Goal: Participate in discussion: Engage in conversation with other users on a specific topic

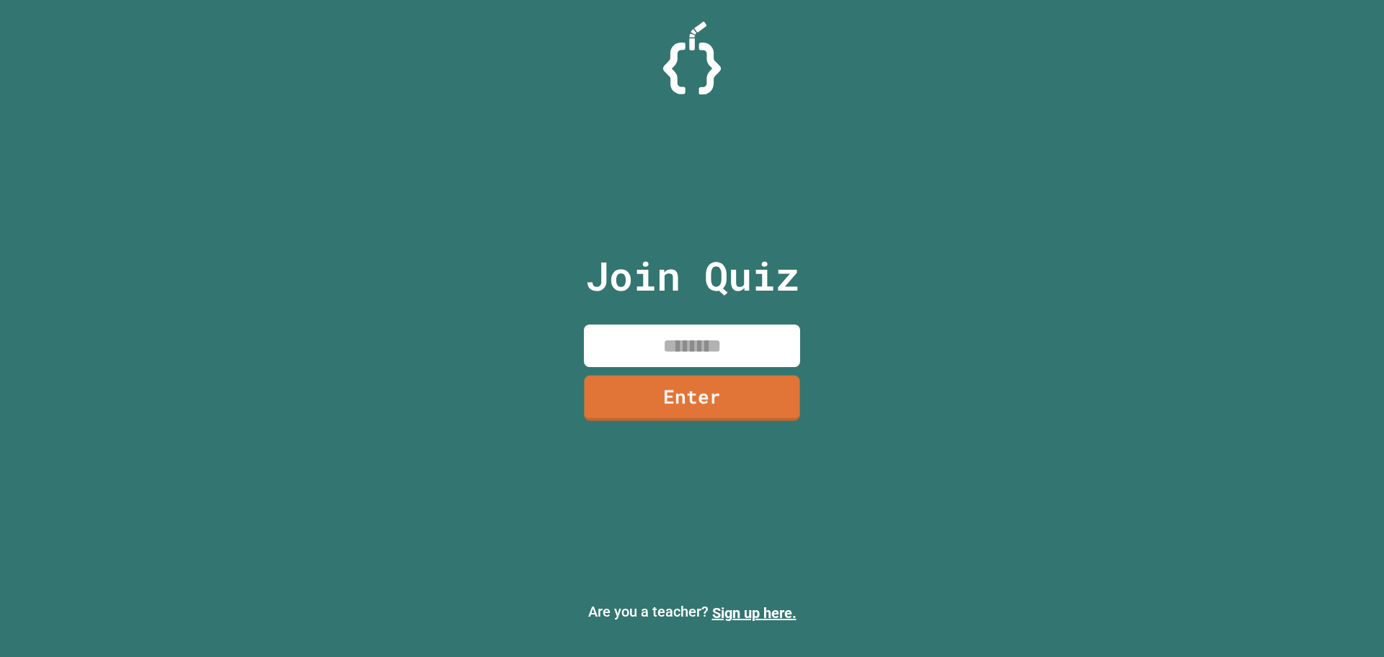
click at [659, 344] on input at bounding box center [692, 345] width 216 height 43
type input "*******"
click at [716, 385] on link "Enter" at bounding box center [692, 396] width 198 height 48
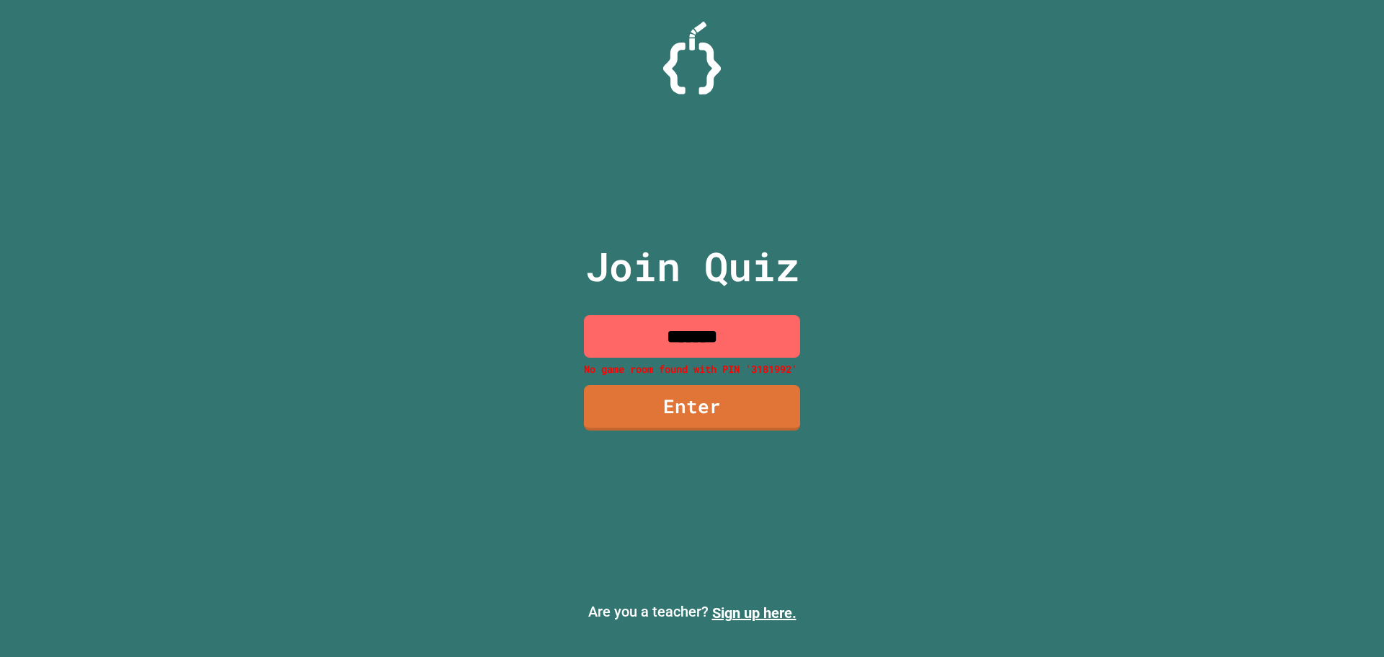
drag, startPoint x: 755, startPoint y: 332, endPoint x: 607, endPoint y: 332, distance: 147.8
click at [607, 332] on input "*******" at bounding box center [692, 336] width 216 height 43
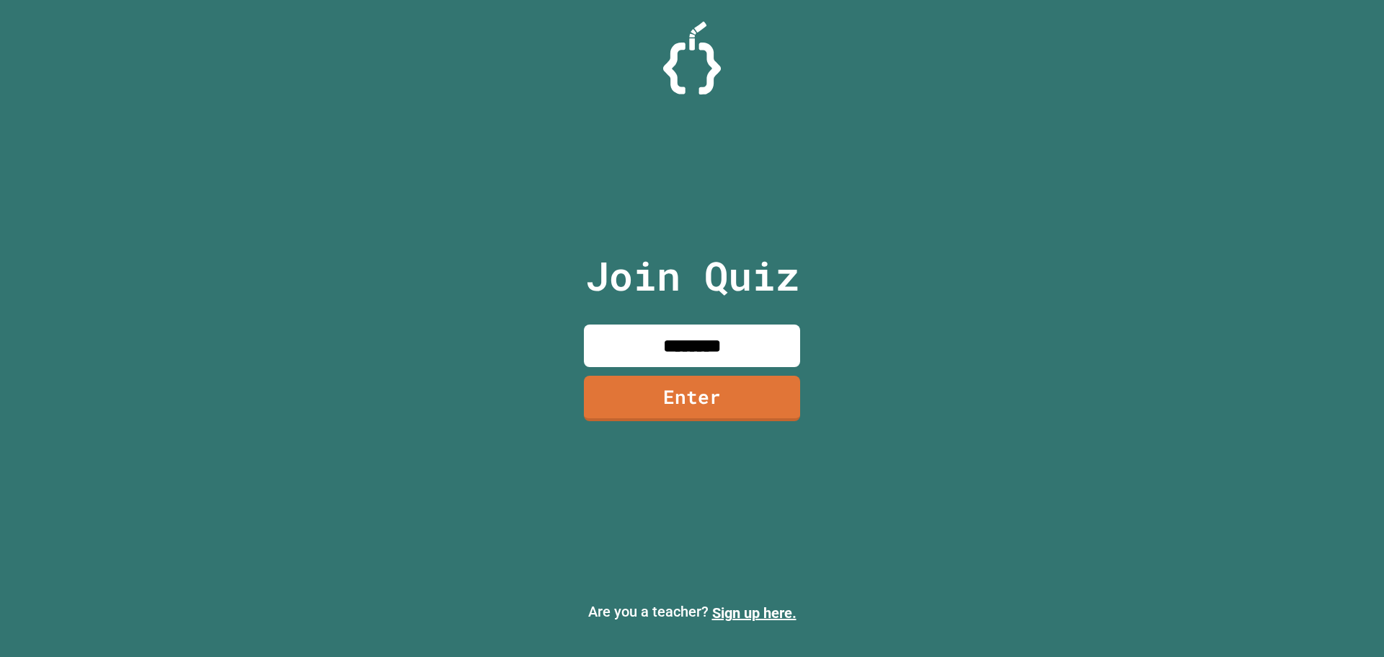
type input "********"
click at [724, 398] on link "Enter" at bounding box center [692, 398] width 219 height 48
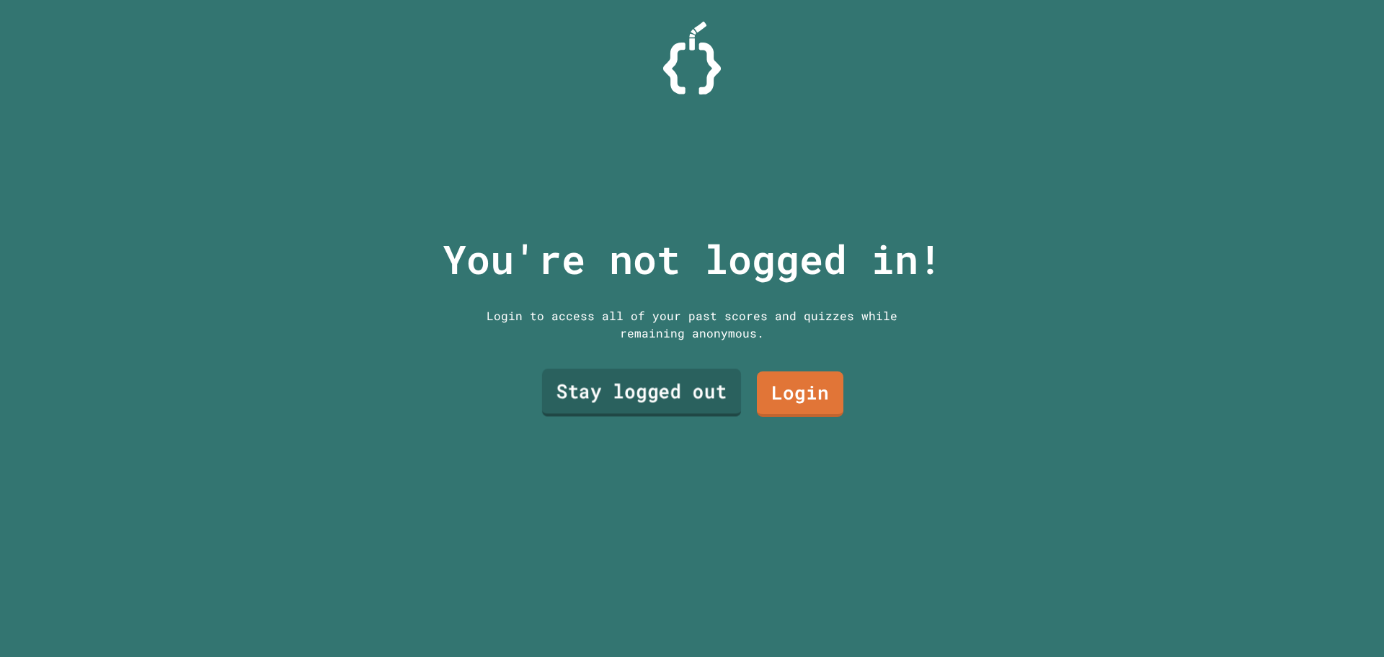
click at [694, 390] on link "Stay logged out" at bounding box center [641, 393] width 199 height 48
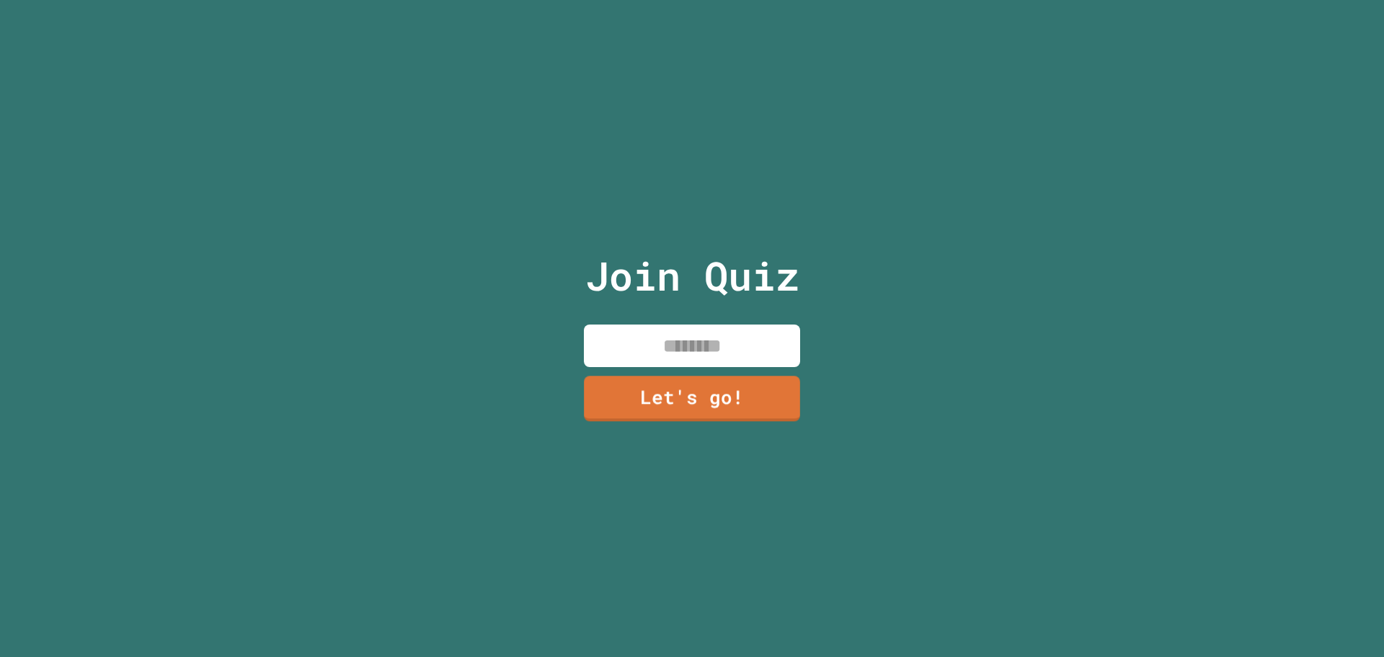
click at [689, 332] on input at bounding box center [692, 345] width 216 height 43
type input "**********"
click at [647, 385] on link "Let's go!" at bounding box center [692, 397] width 215 height 48
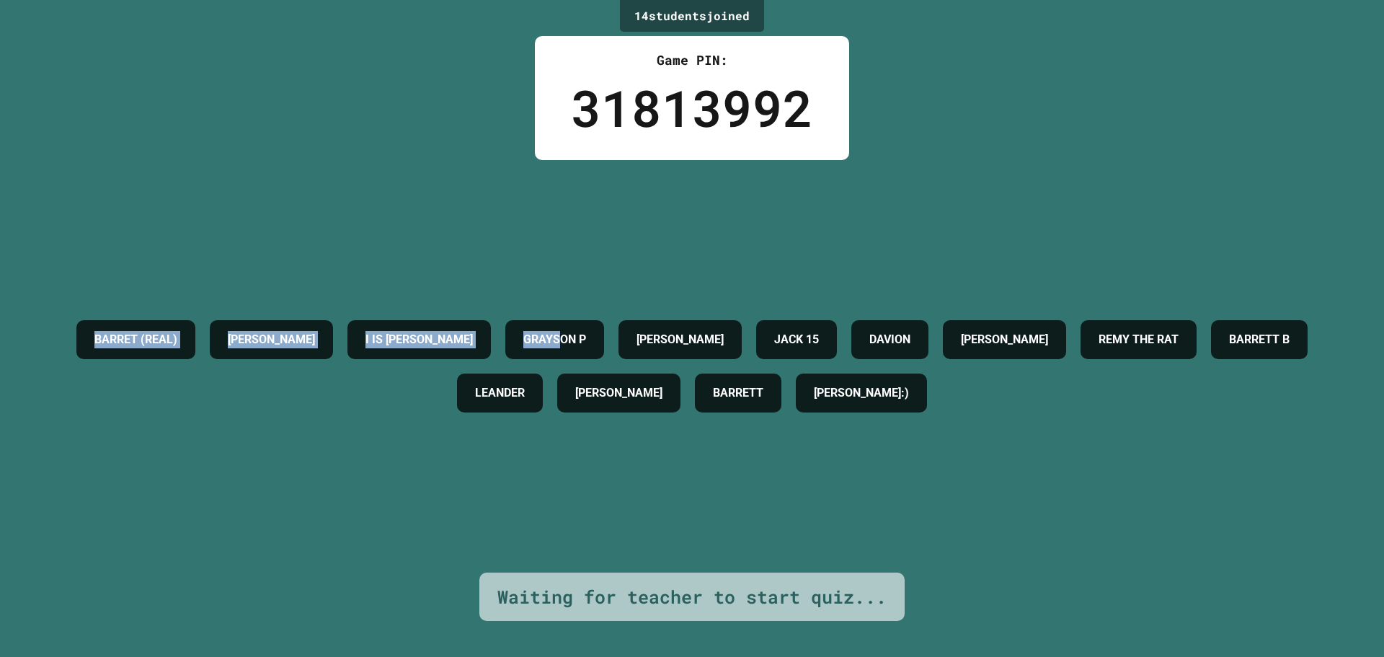
drag, startPoint x: 80, startPoint y: 332, endPoint x: 653, endPoint y: 313, distance: 573.6
click at [653, 318] on div "BARRET (REAL) [PERSON_NAME] IS [PERSON_NAME] P [PERSON_NAME] 15 [PERSON_NAME] […" at bounding box center [692, 366] width 1312 height 107
click at [604, 326] on div "GRAYSON P" at bounding box center [554, 339] width 99 height 39
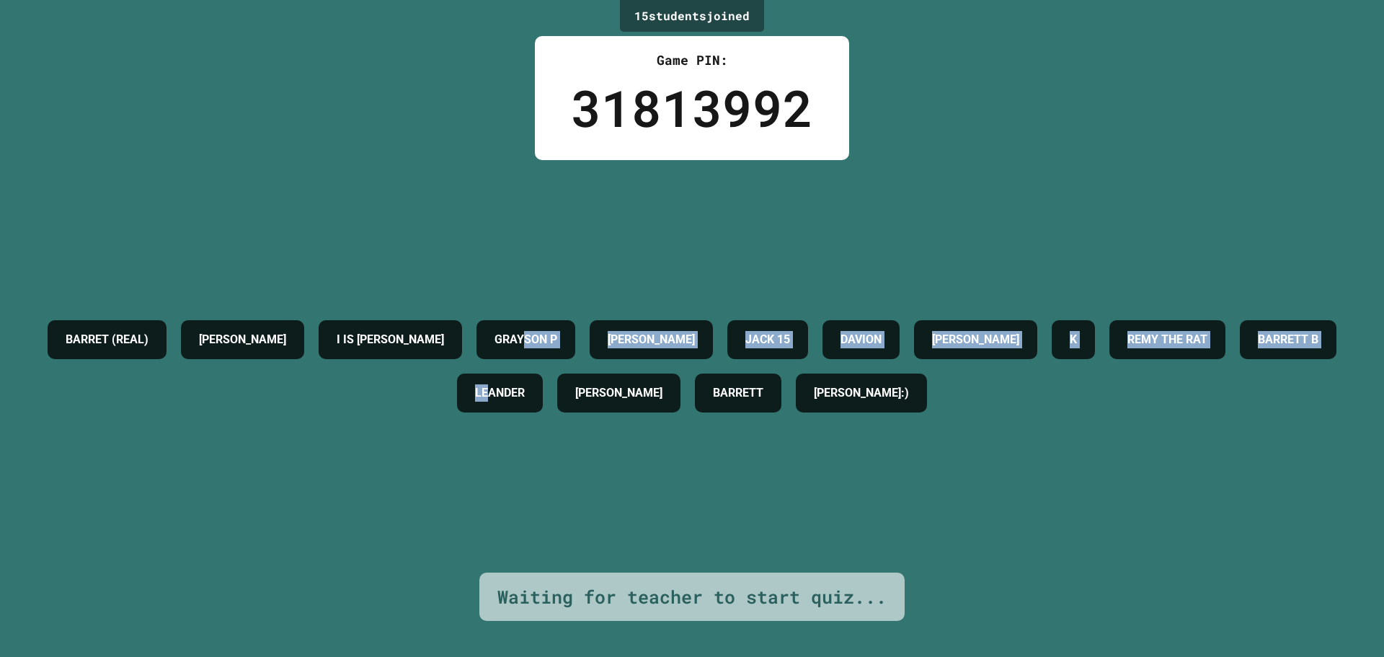
drag, startPoint x: 650, startPoint y: 330, endPoint x: 609, endPoint y: 373, distance: 59.2
click at [609, 373] on div "BARRET (REAL) [PERSON_NAME] IS [PERSON_NAME] P [PERSON_NAME] 15 [PERSON_NAME] […" at bounding box center [692, 366] width 1312 height 107
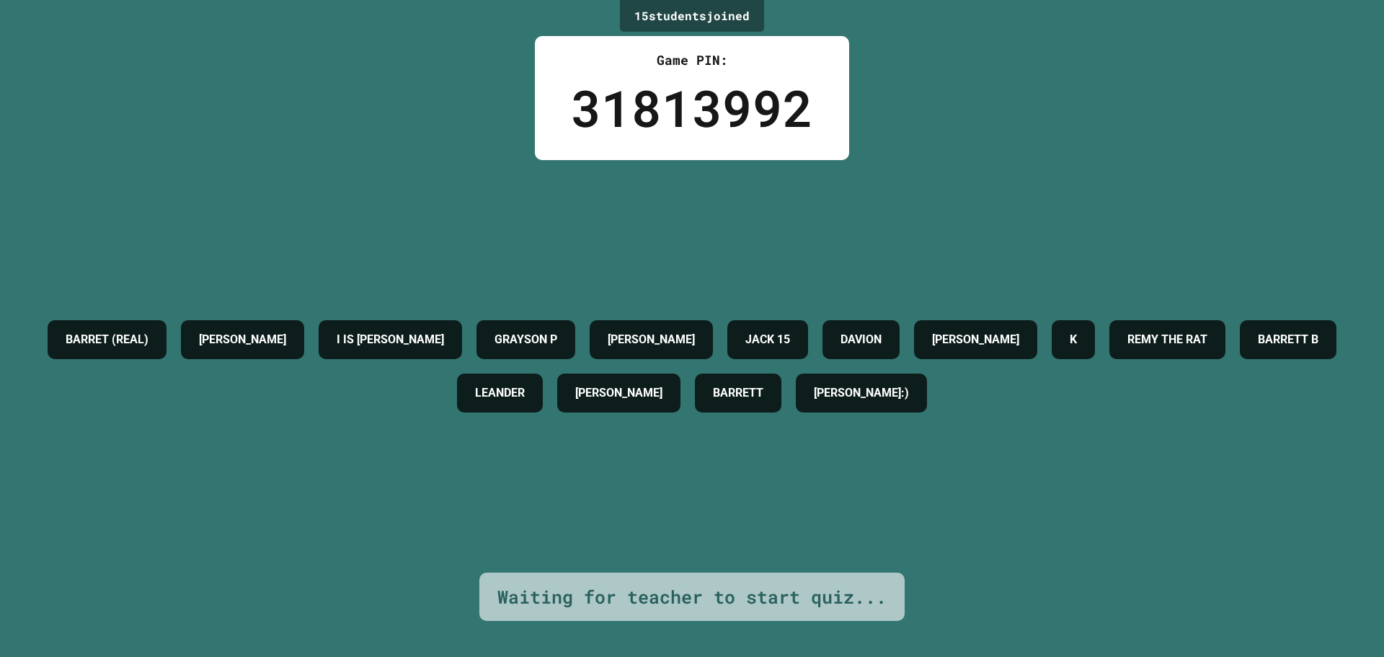
click at [1325, 598] on div "15 student s joined Game PIN: 31813992 BARRET (REAL) [PERSON_NAME] IS [PERSON_N…" at bounding box center [692, 328] width 1384 height 657
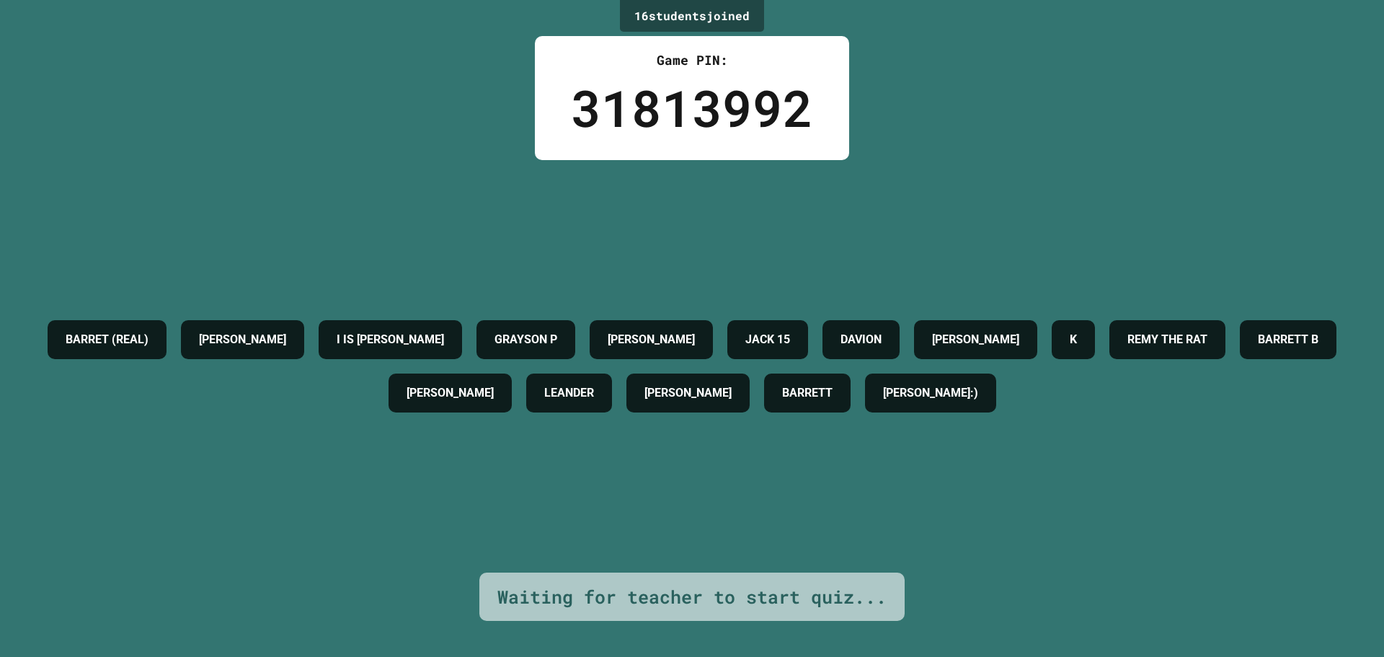
click at [1079, 552] on div "BARRET (REAL) [PERSON_NAME] IS [PERSON_NAME] P [PERSON_NAME] 15 [PERSON_NAME] […" at bounding box center [692, 366] width 1312 height 412
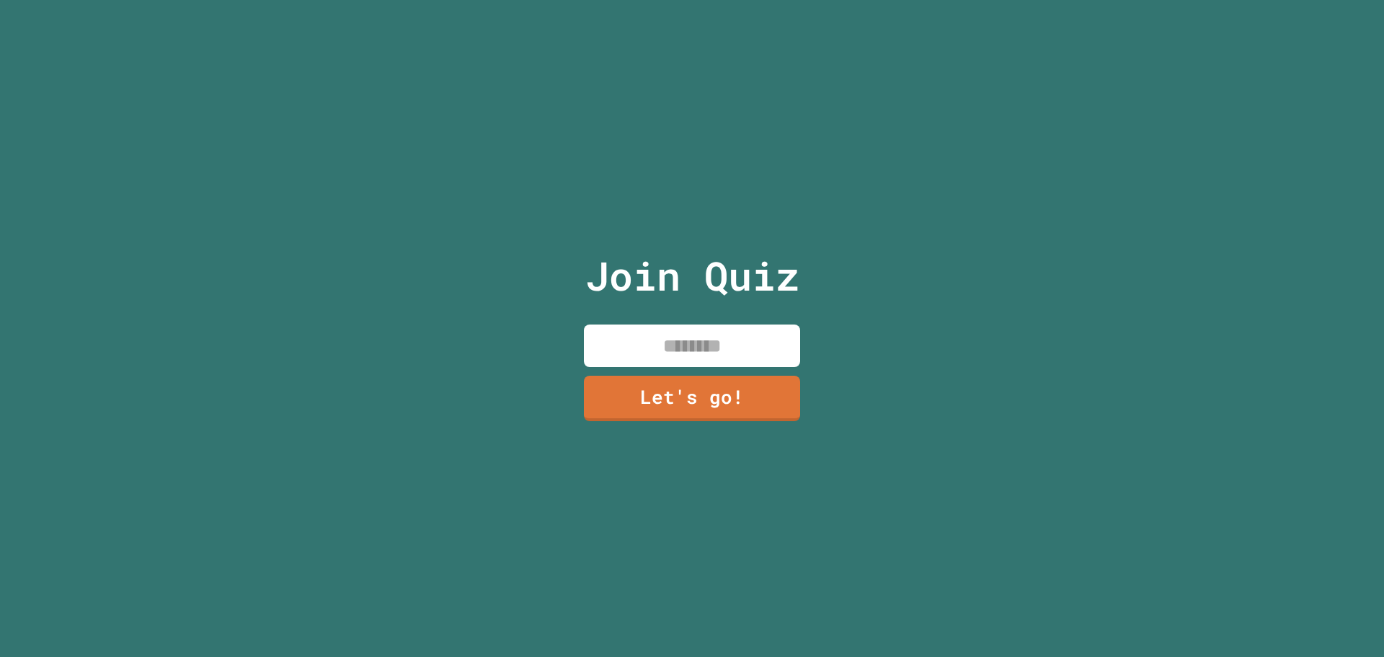
click at [757, 348] on input at bounding box center [692, 345] width 216 height 43
type input "*****"
click at [736, 383] on link "Let's go!" at bounding box center [692, 397] width 209 height 48
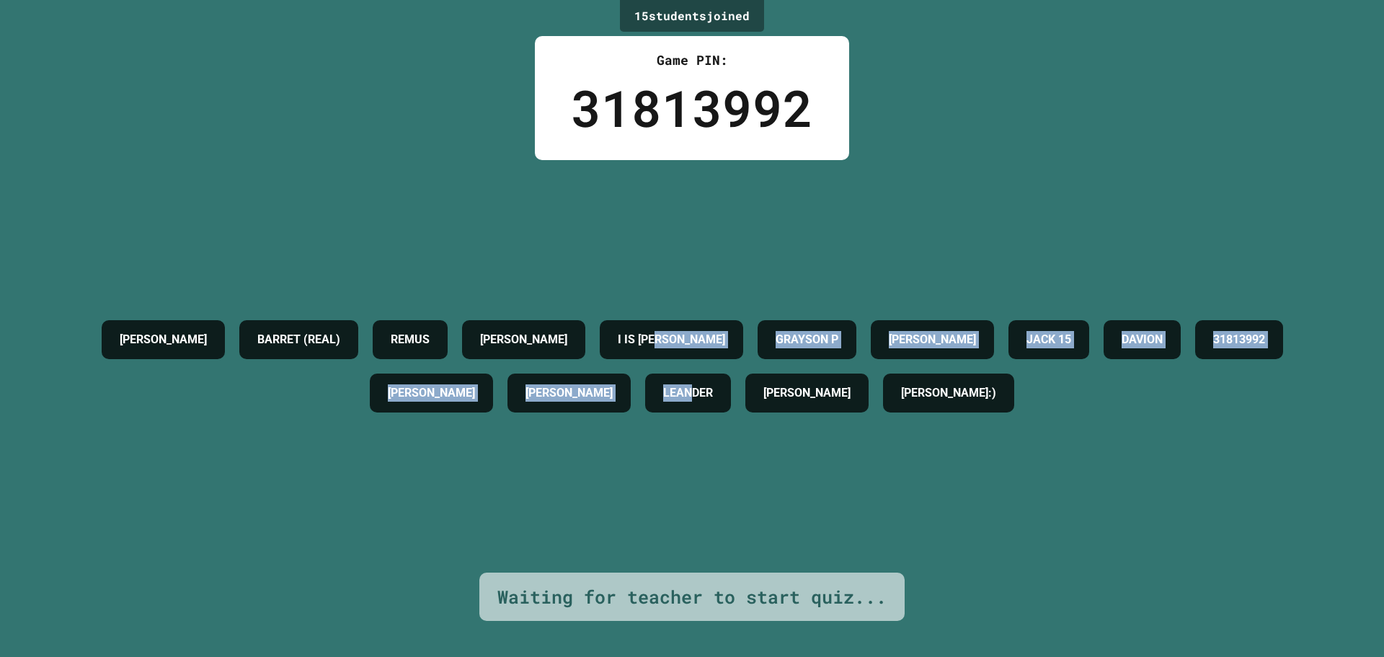
drag, startPoint x: 790, startPoint y: 328, endPoint x: 788, endPoint y: 384, distance: 56.3
click at [788, 384] on div "[PERSON_NAME] (REAL) [PERSON_NAME] [PERSON_NAME] IS [PERSON_NAME] P [PERSON_NAM…" at bounding box center [692, 366] width 1312 height 107
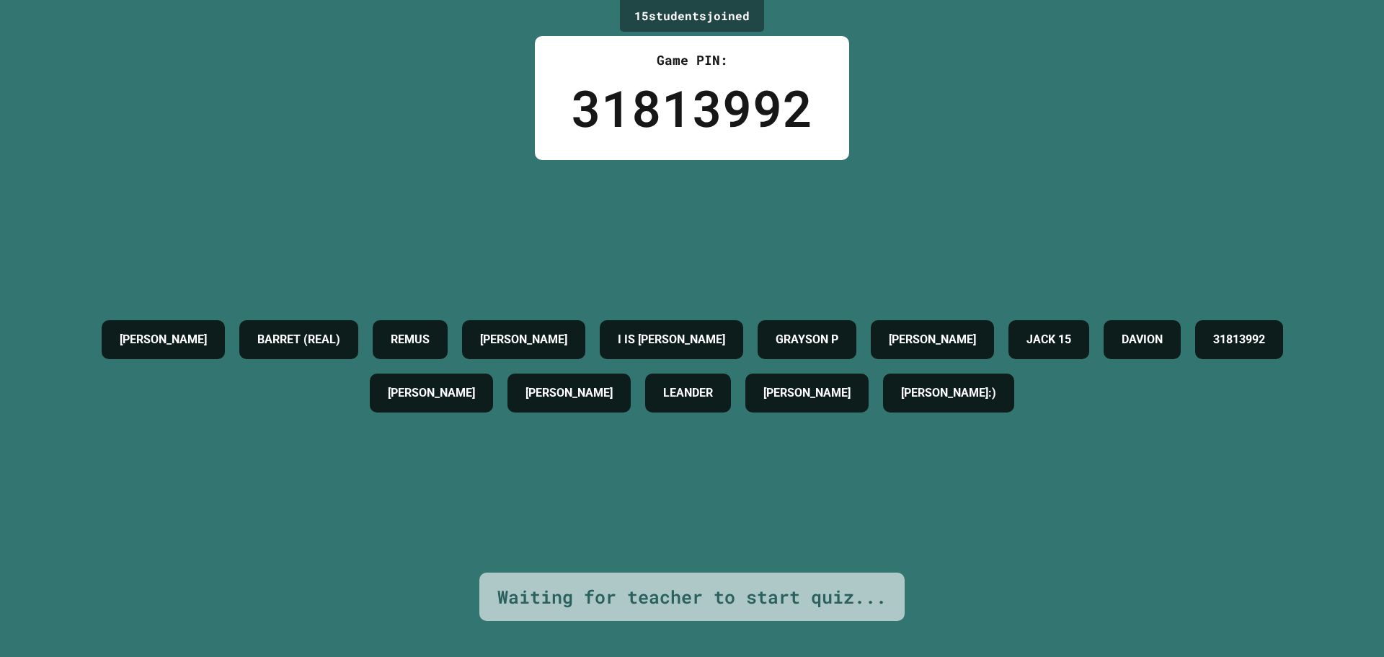
click at [713, 389] on h4 "LEANDER" at bounding box center [688, 392] width 50 height 17
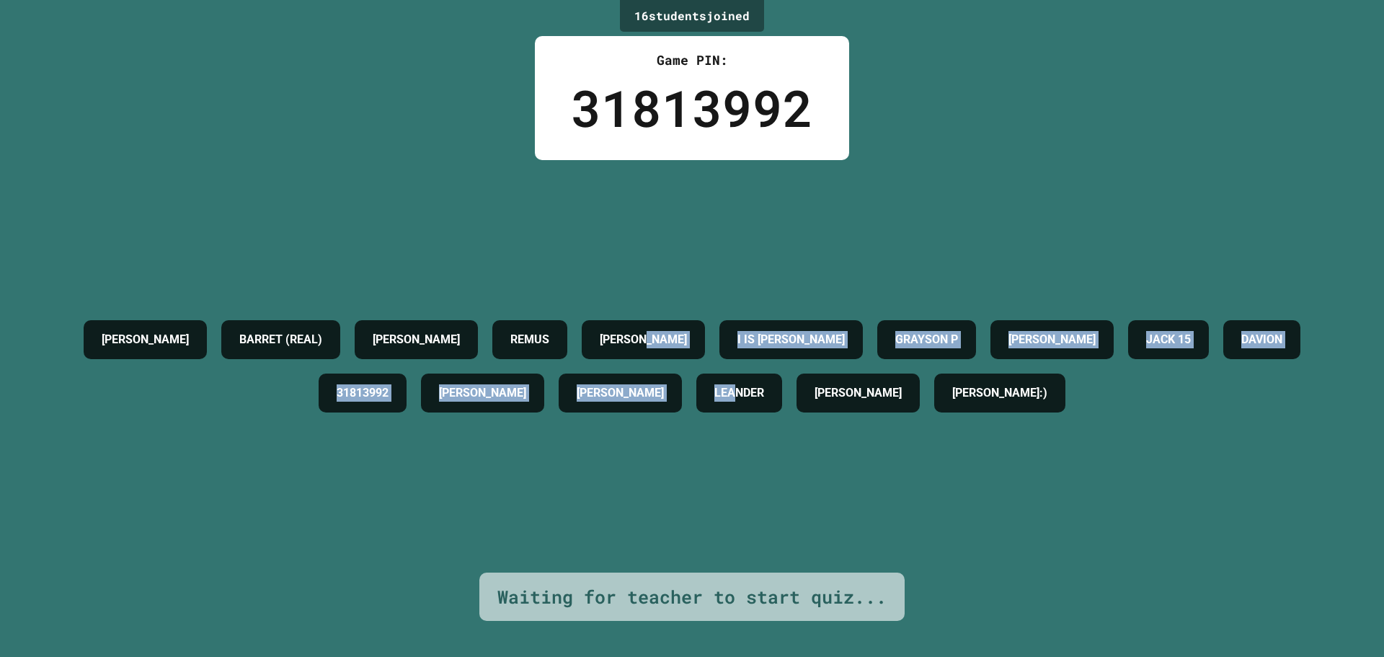
drag, startPoint x: 782, startPoint y: 388, endPoint x: 792, endPoint y: 338, distance: 50.6
click at [792, 338] on div "[PERSON_NAME] (REAL) [PERSON_NAME] [PERSON_NAME] IS [PERSON_NAME] P [PERSON_NAM…" at bounding box center [692, 366] width 1312 height 107
click at [705, 339] on div "[PERSON_NAME]" at bounding box center [643, 339] width 123 height 39
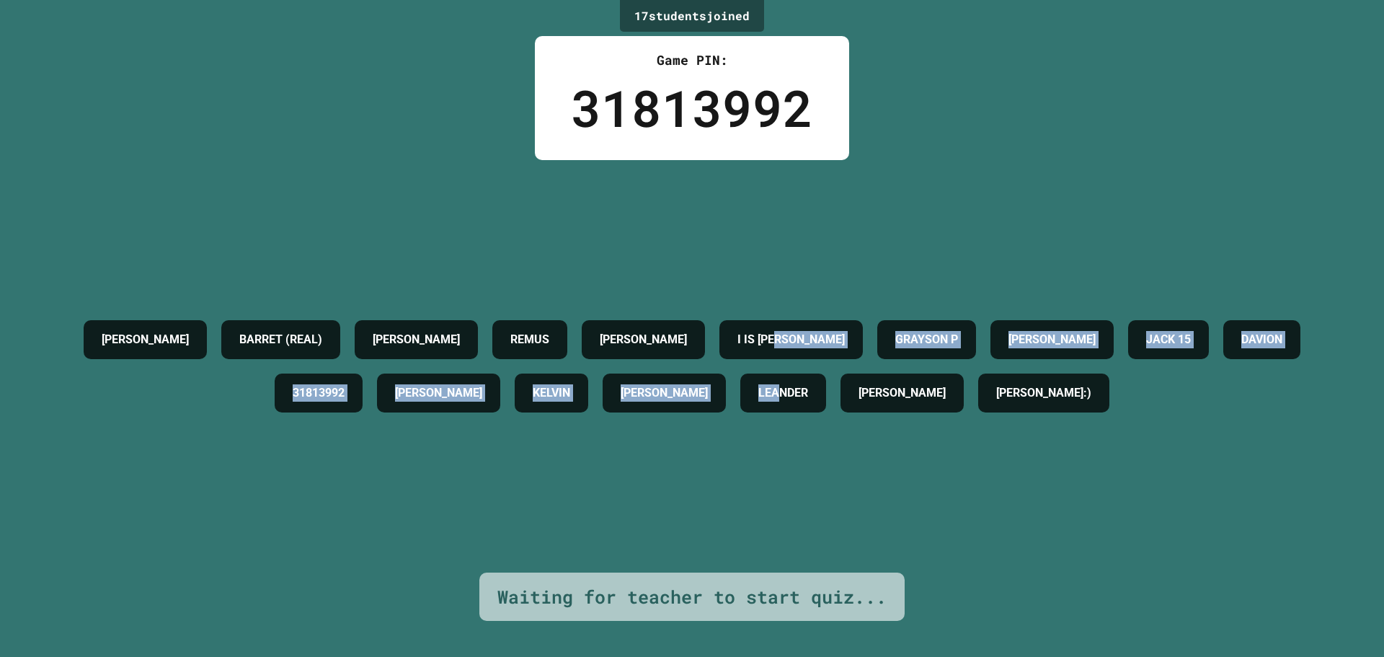
drag, startPoint x: 908, startPoint y: 331, endPoint x: 905, endPoint y: 383, distance: 52.0
click at [905, 383] on div "[PERSON_NAME] (REAL) [PERSON_NAME] [PERSON_NAME] IS [PERSON_NAME] P [PERSON_NAM…" at bounding box center [692, 366] width 1312 height 107
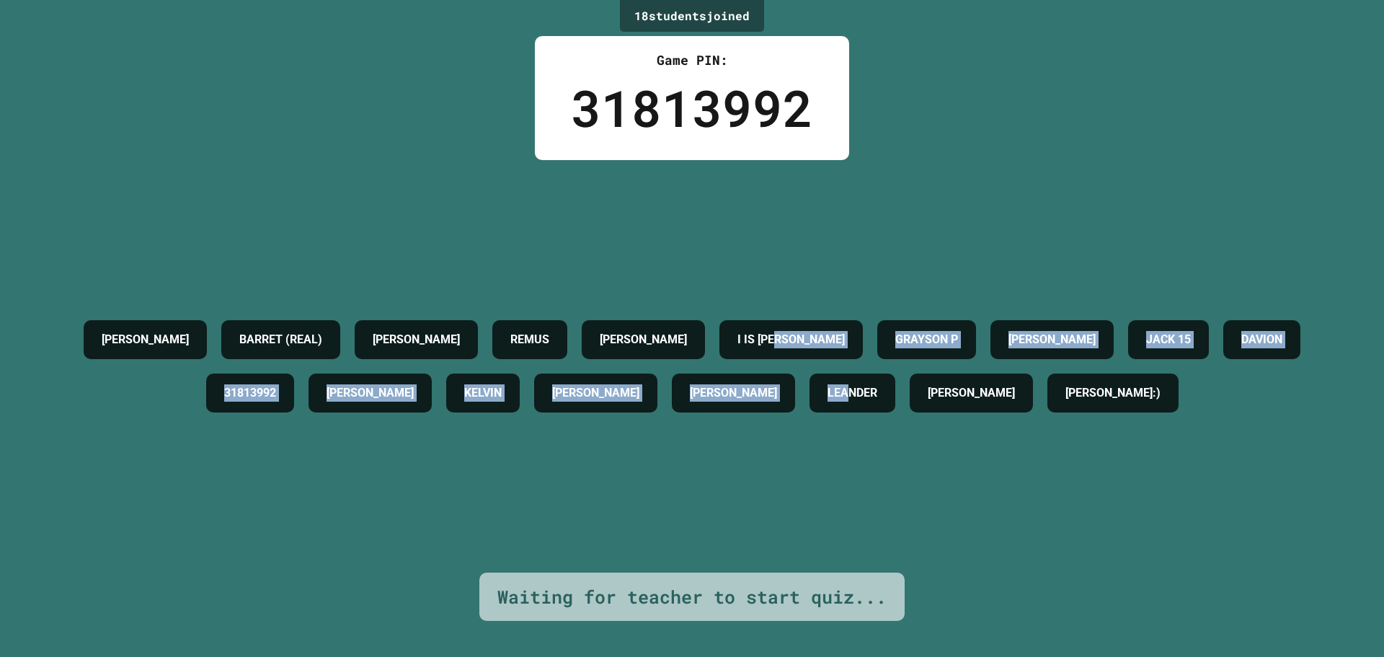
click at [640, 384] on h4 "[PERSON_NAME]" at bounding box center [595, 392] width 87 height 17
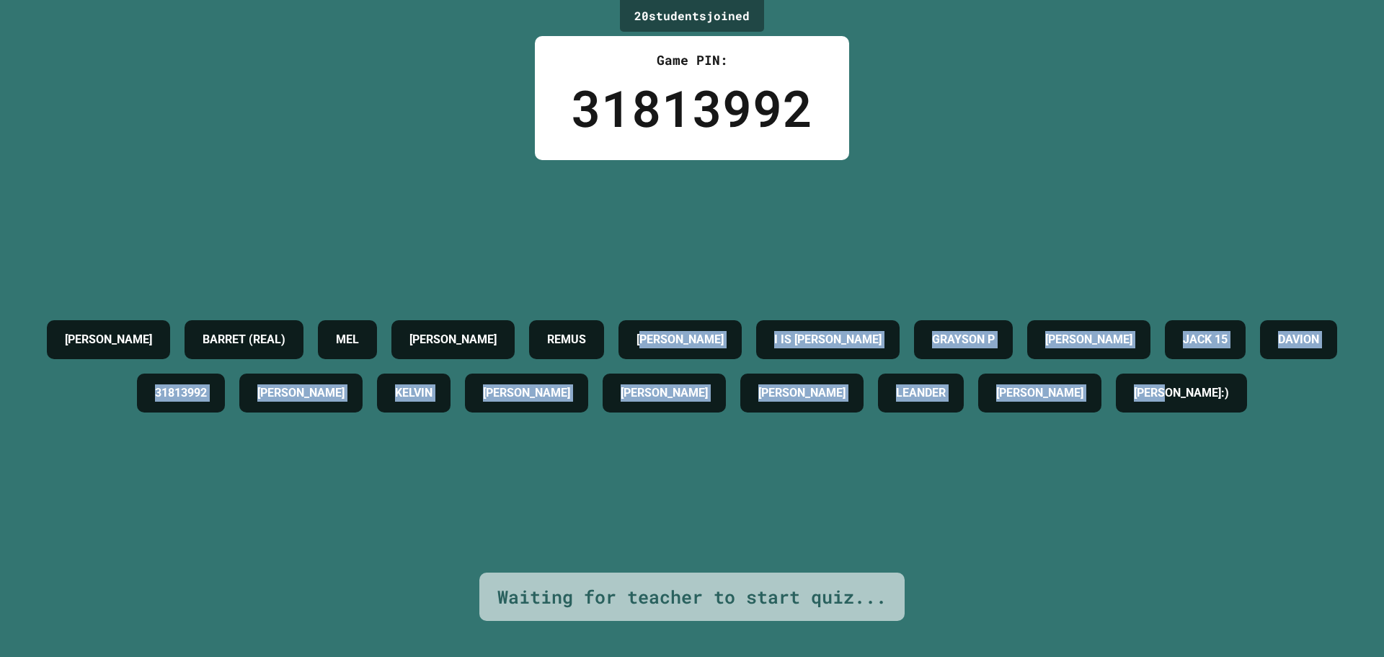
drag, startPoint x: 852, startPoint y: 291, endPoint x: 853, endPoint y: 408, distance: 116.8
click at [853, 408] on div "[PERSON_NAME] (REAL) [PERSON_NAME] [PERSON_NAME] IS [PERSON_NAME] P [PERSON_NAM…" at bounding box center [692, 366] width 1312 height 107
click at [433, 384] on h4 "KELVIN" at bounding box center [413, 392] width 37 height 17
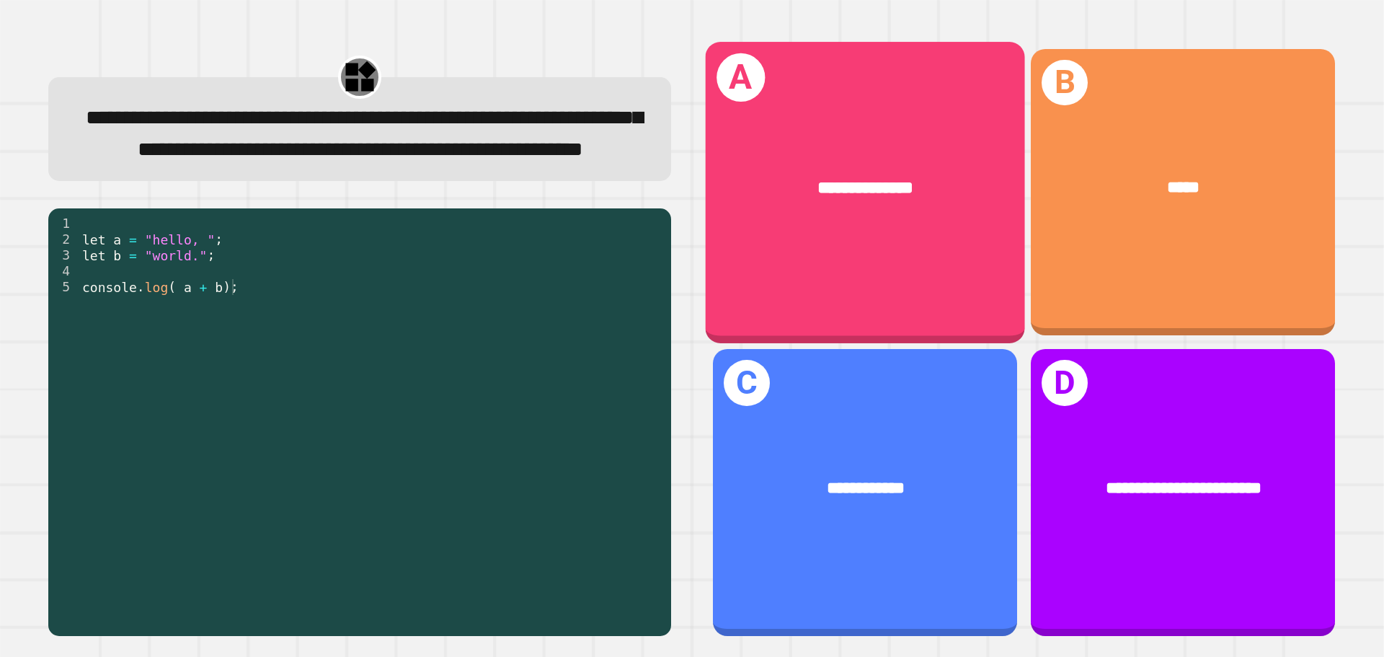
click at [859, 258] on div "**********" at bounding box center [865, 192] width 319 height 301
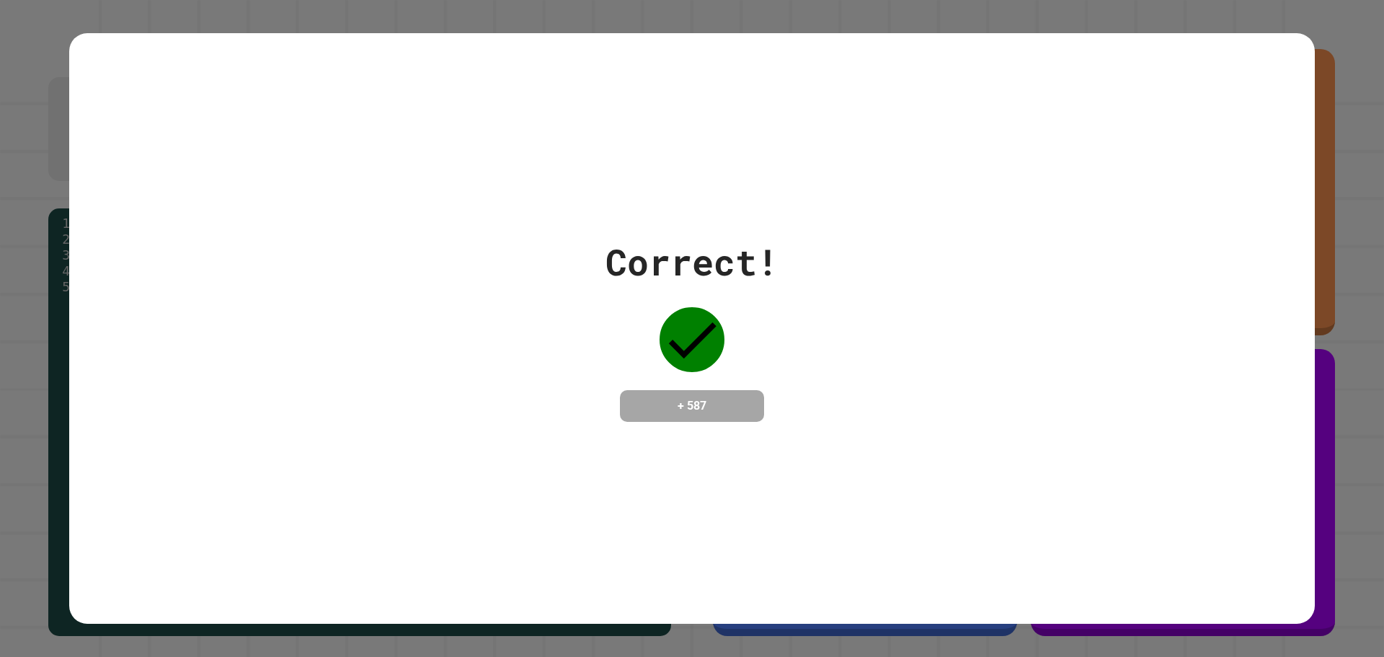
click at [1010, 412] on div "Correct! + 587" at bounding box center [692, 328] width 1246 height 187
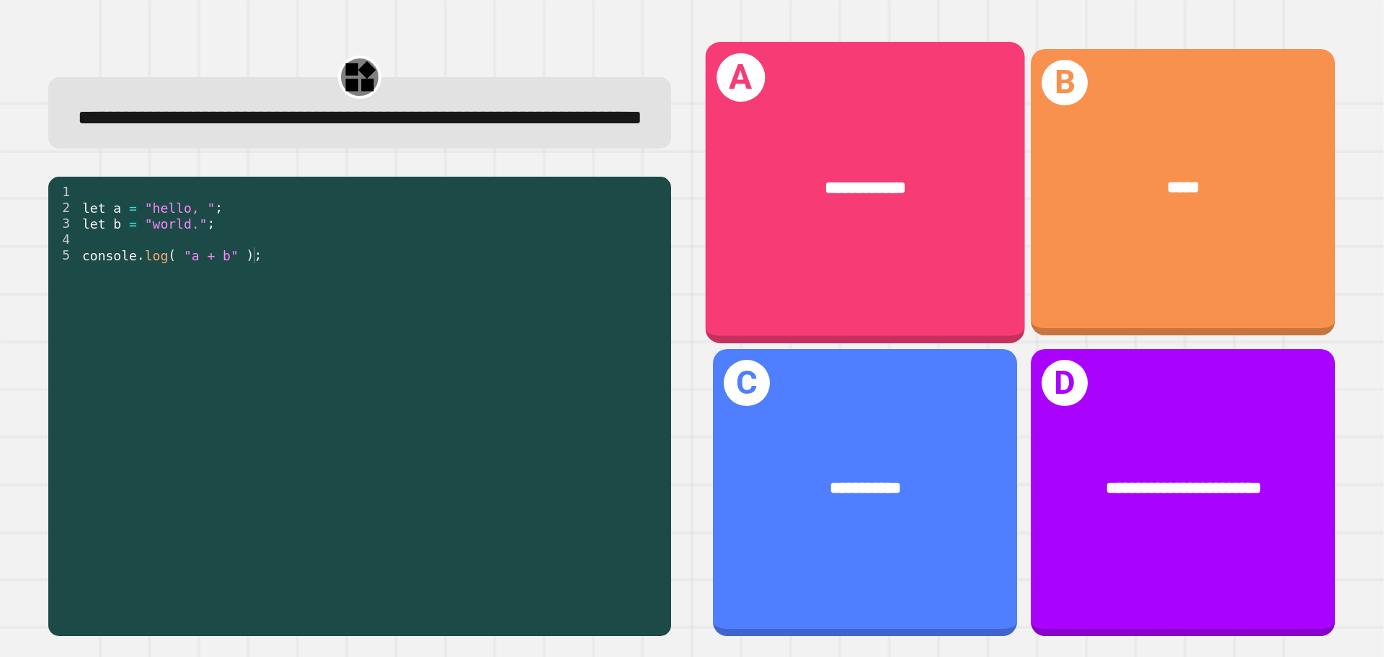
click at [875, 267] on div "**********" at bounding box center [865, 192] width 319 height 301
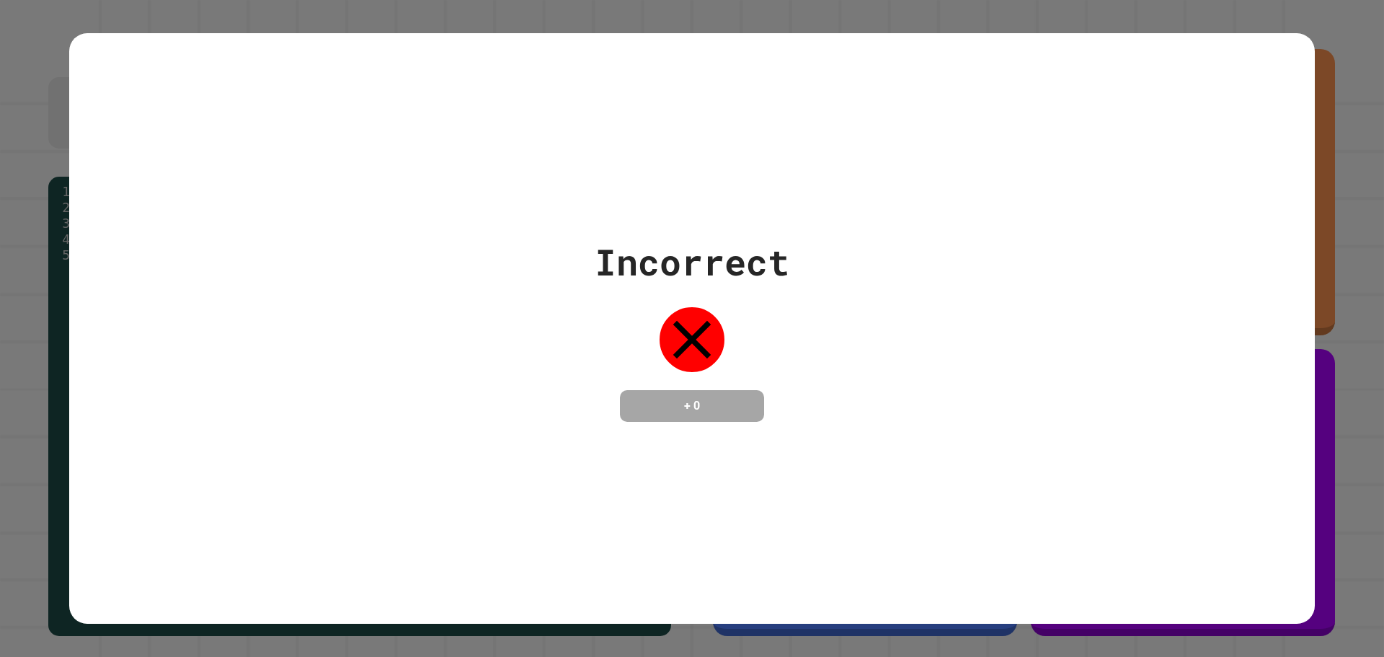
drag, startPoint x: 991, startPoint y: 429, endPoint x: 691, endPoint y: 283, distance: 333.1
click at [972, 416] on div "Incorrect + 0" at bounding box center [692, 328] width 1246 height 591
click at [1079, 608] on div "Incorrect + 0" at bounding box center [692, 328] width 1246 height 591
click at [1019, 457] on div "Incorrect + 0" at bounding box center [692, 328] width 1246 height 591
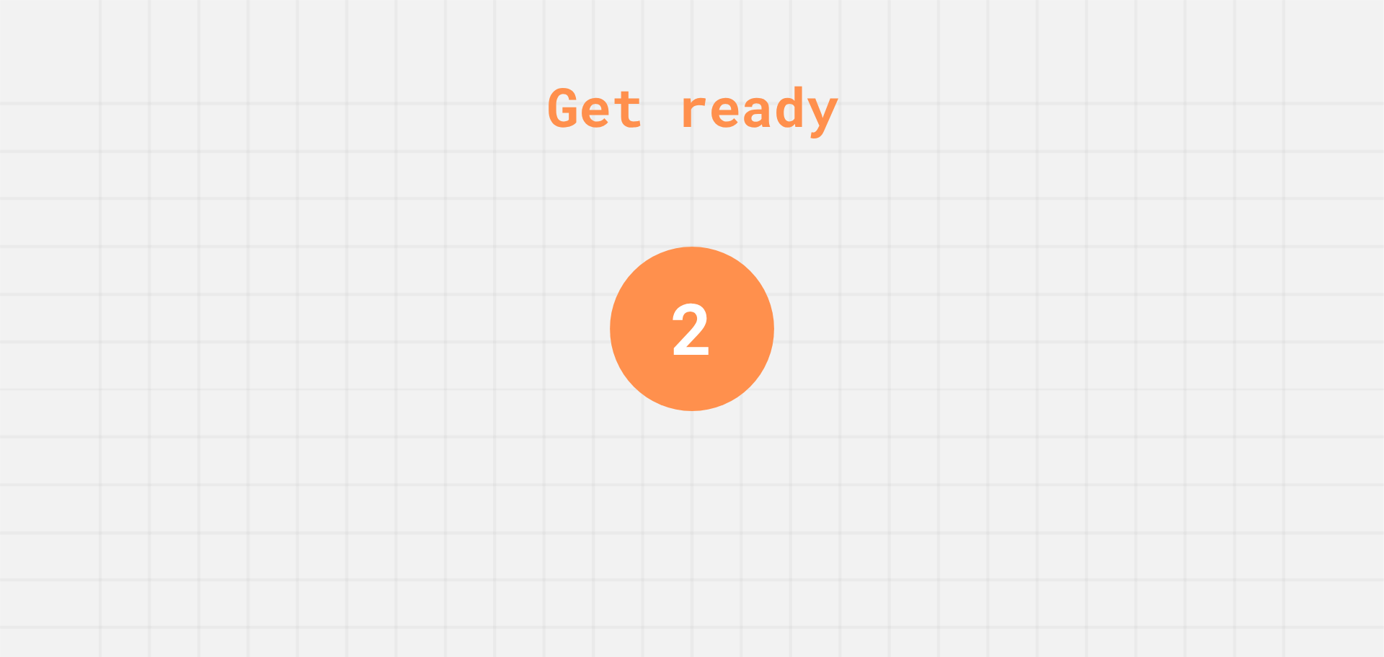
click at [997, 440] on div "Get ready 2" at bounding box center [692, 328] width 1384 height 657
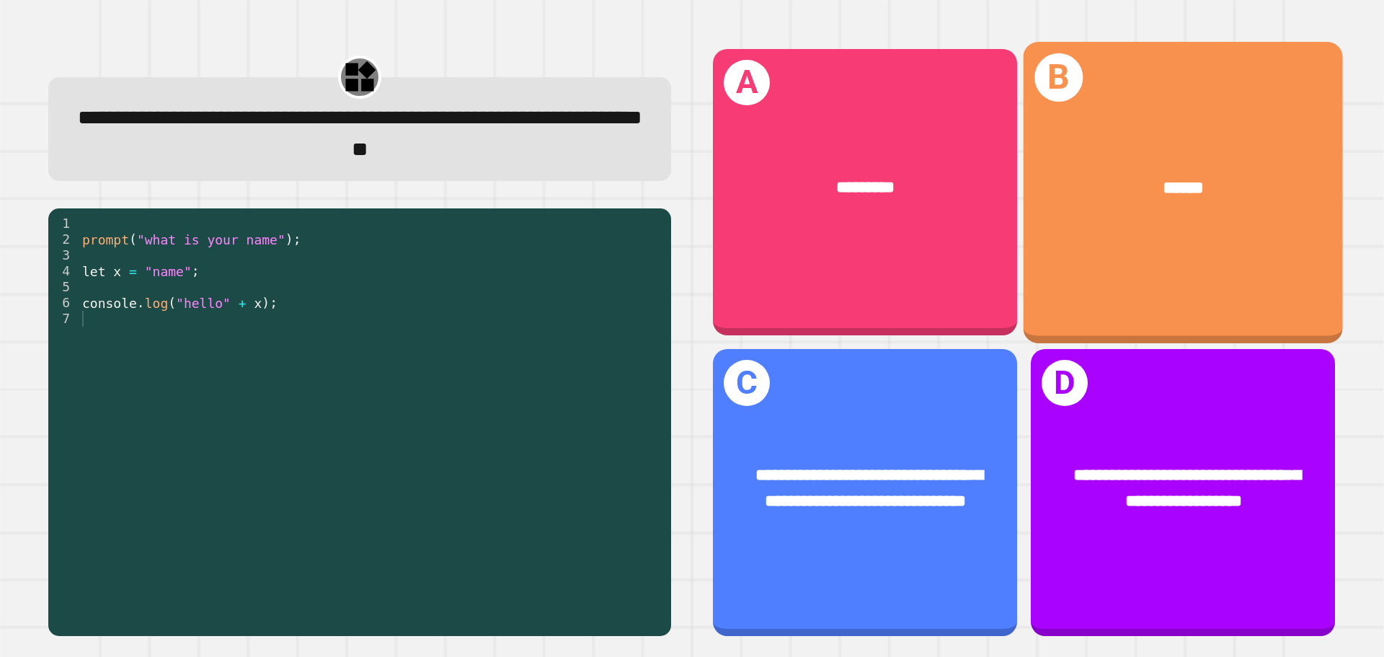
click at [1086, 251] on div "B ******" at bounding box center [1183, 192] width 319 height 301
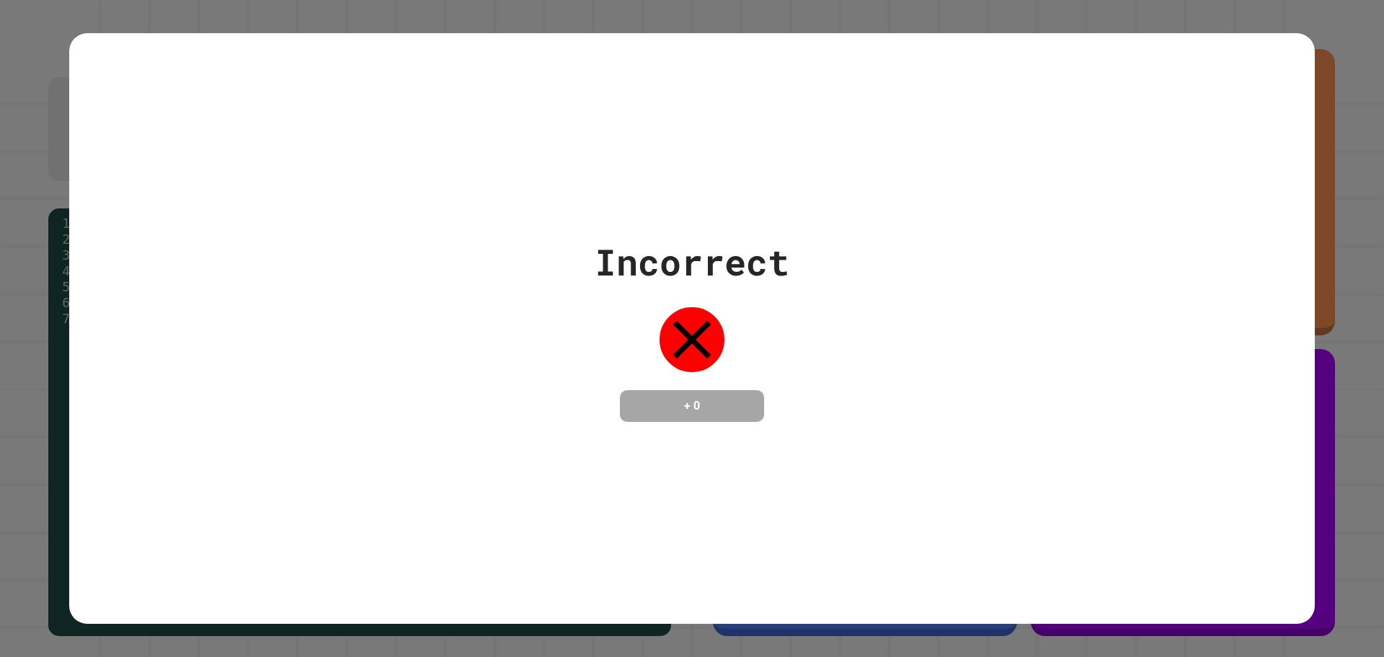
click at [1064, 435] on div "Incorrect + 0" at bounding box center [692, 328] width 1246 height 591
drag, startPoint x: 1303, startPoint y: 456, endPoint x: 1140, endPoint y: 291, distance: 232.0
click at [1159, 326] on div "Incorrect + 0" at bounding box center [692, 328] width 1246 height 591
drag, startPoint x: 671, startPoint y: 252, endPoint x: 710, endPoint y: 265, distance: 41.0
click at [709, 264] on div "Incorrect" at bounding box center [692, 262] width 195 height 54
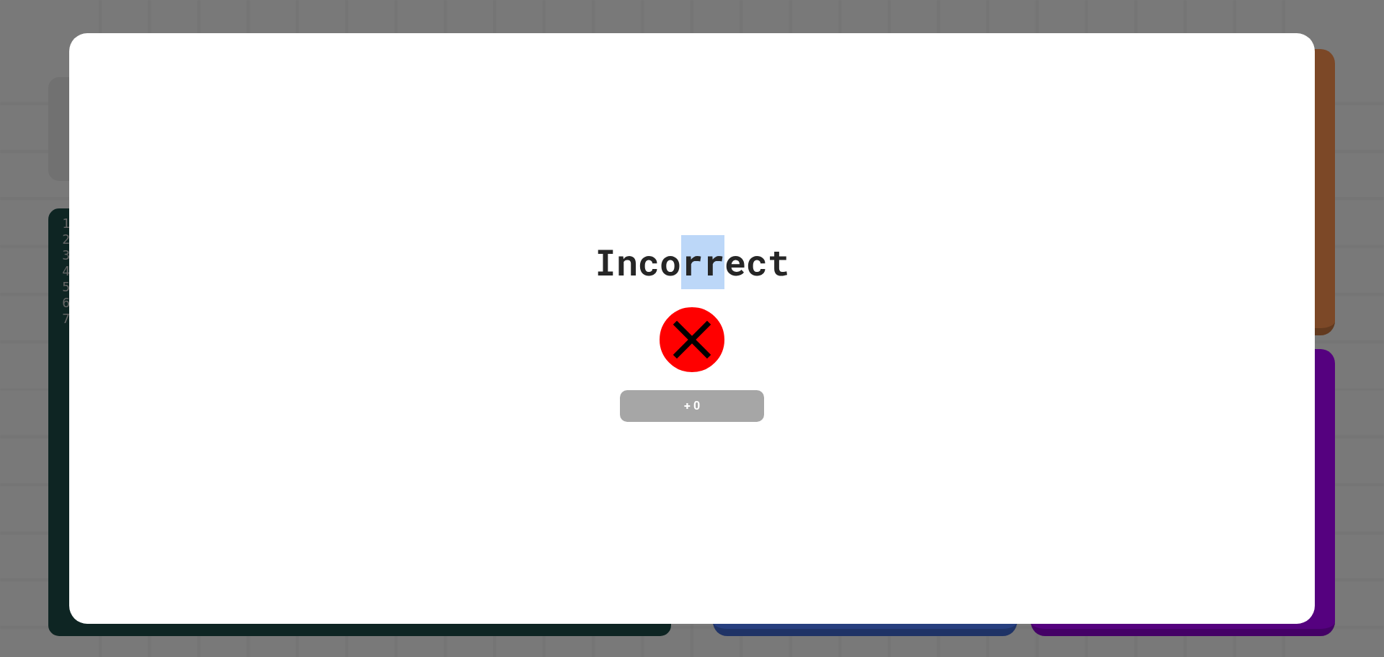
click at [711, 262] on div "Incorrect" at bounding box center [692, 262] width 195 height 54
click at [637, 249] on div "Incorrect" at bounding box center [692, 262] width 195 height 54
drag, startPoint x: 595, startPoint y: 245, endPoint x: 630, endPoint y: 246, distance: 35.3
click at [630, 246] on div "Incorrect" at bounding box center [692, 262] width 195 height 54
click at [683, 255] on div "Incorrect" at bounding box center [692, 262] width 195 height 54
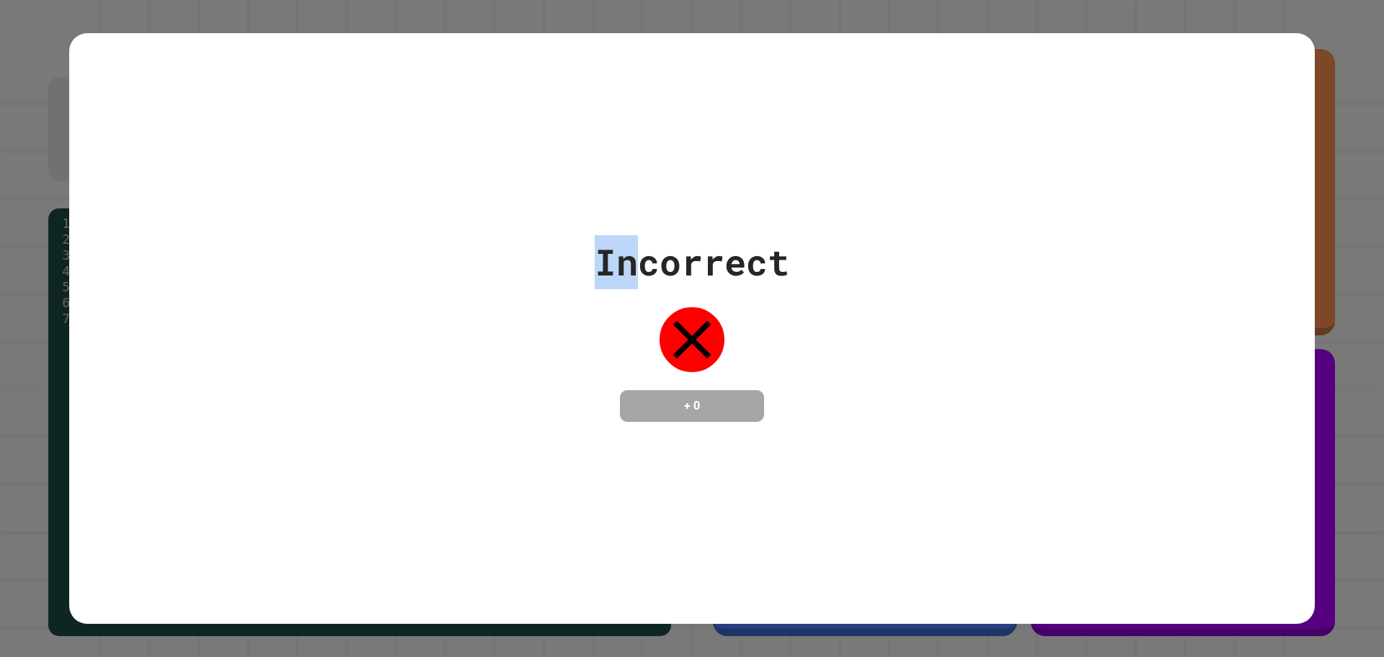
drag, startPoint x: 589, startPoint y: 250, endPoint x: 642, endPoint y: 256, distance: 53.7
click at [642, 256] on div "Incorrect" at bounding box center [692, 262] width 195 height 54
click at [756, 219] on div "Incorrect + 0" at bounding box center [692, 328] width 1246 height 591
drag, startPoint x: 570, startPoint y: 237, endPoint x: 942, endPoint y: 525, distance: 470.2
click at [947, 529] on div "Incorrect + 0" at bounding box center [692, 328] width 1246 height 591
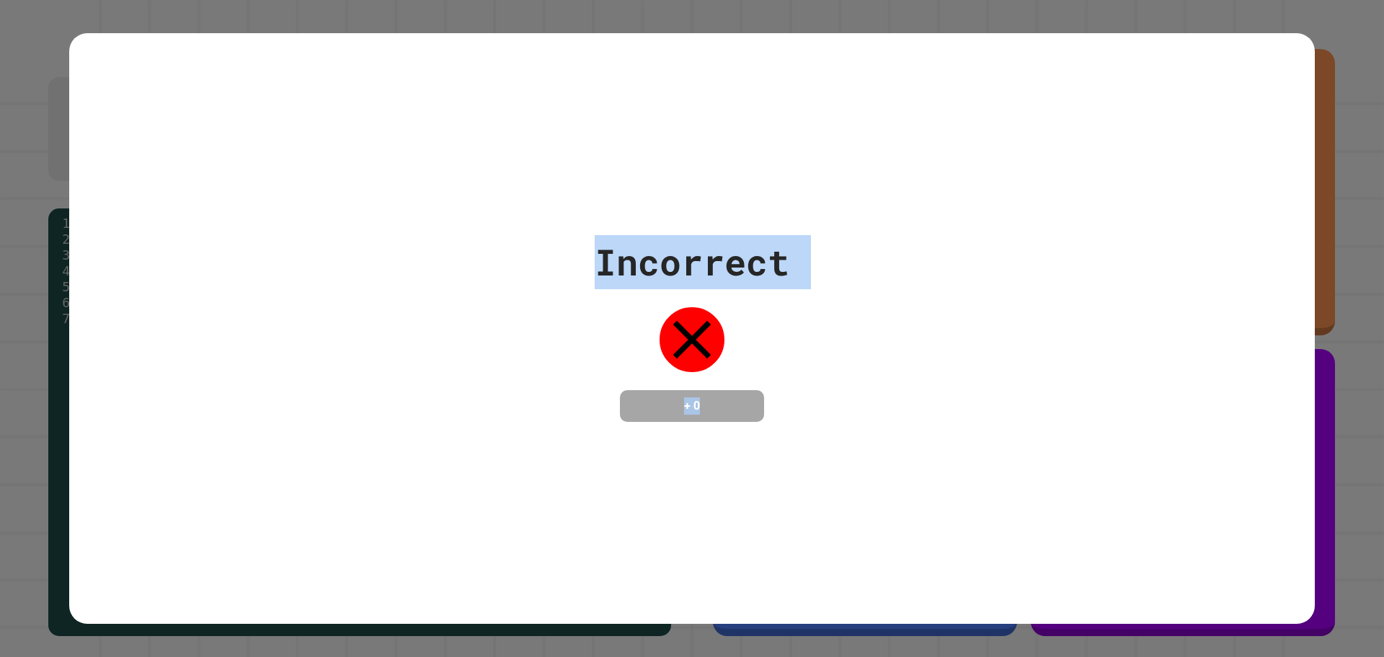
click at [690, 402] on h4 "+ 0" at bounding box center [692, 405] width 115 height 17
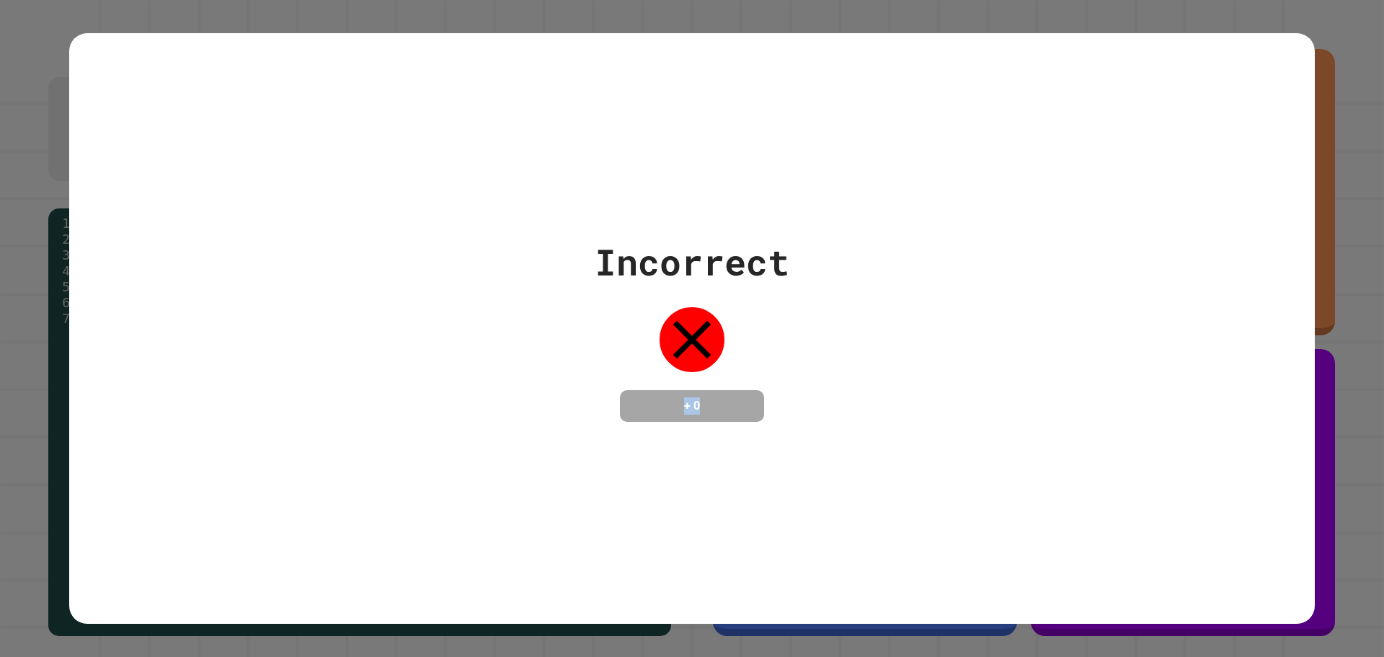
drag, startPoint x: 668, startPoint y: 401, endPoint x: 702, endPoint y: 401, distance: 34.6
click at [702, 401] on h4 "+ 0" at bounding box center [692, 405] width 115 height 17
drag, startPoint x: 818, startPoint y: 303, endPoint x: 622, endPoint y: 461, distance: 252.3
click at [624, 461] on div "Incorrect + 0" at bounding box center [692, 328] width 1246 height 591
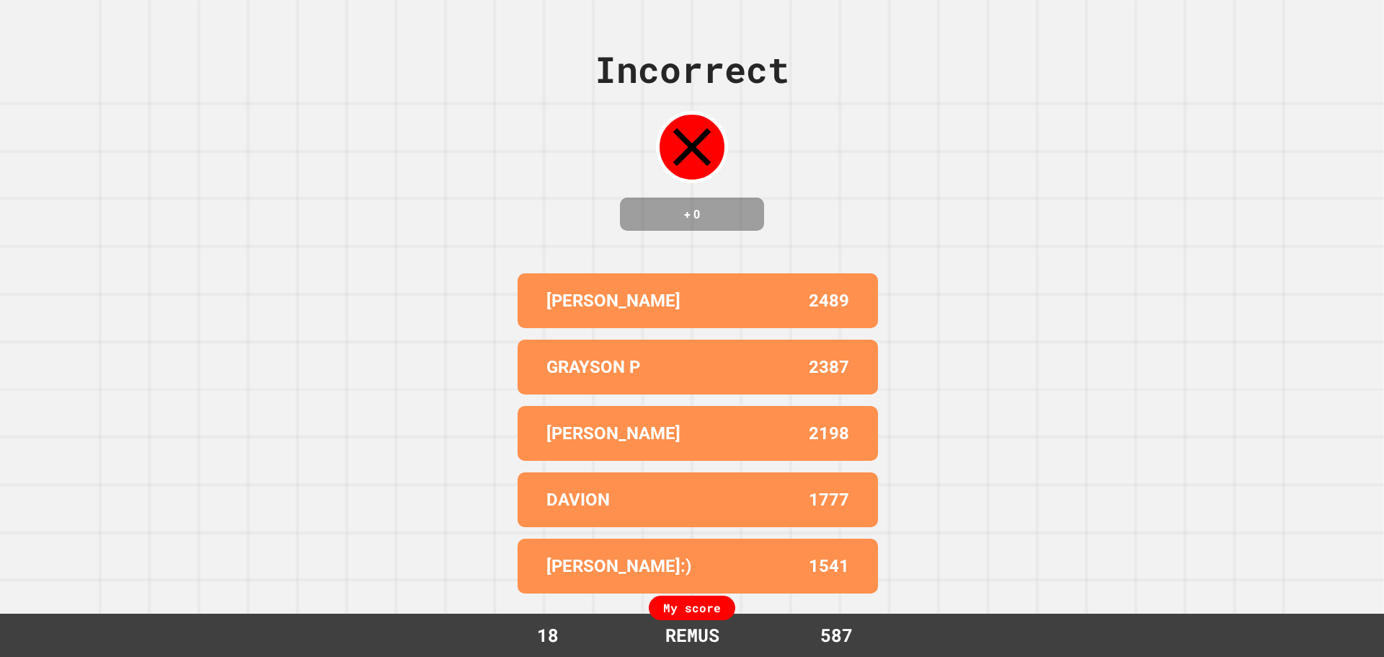
click at [1080, 381] on div "Incorrect + 0 [PERSON_NAME] F 2489 [PERSON_NAME] P 2387 [PERSON_NAME] 2198 [PER…" at bounding box center [692, 328] width 1384 height 657
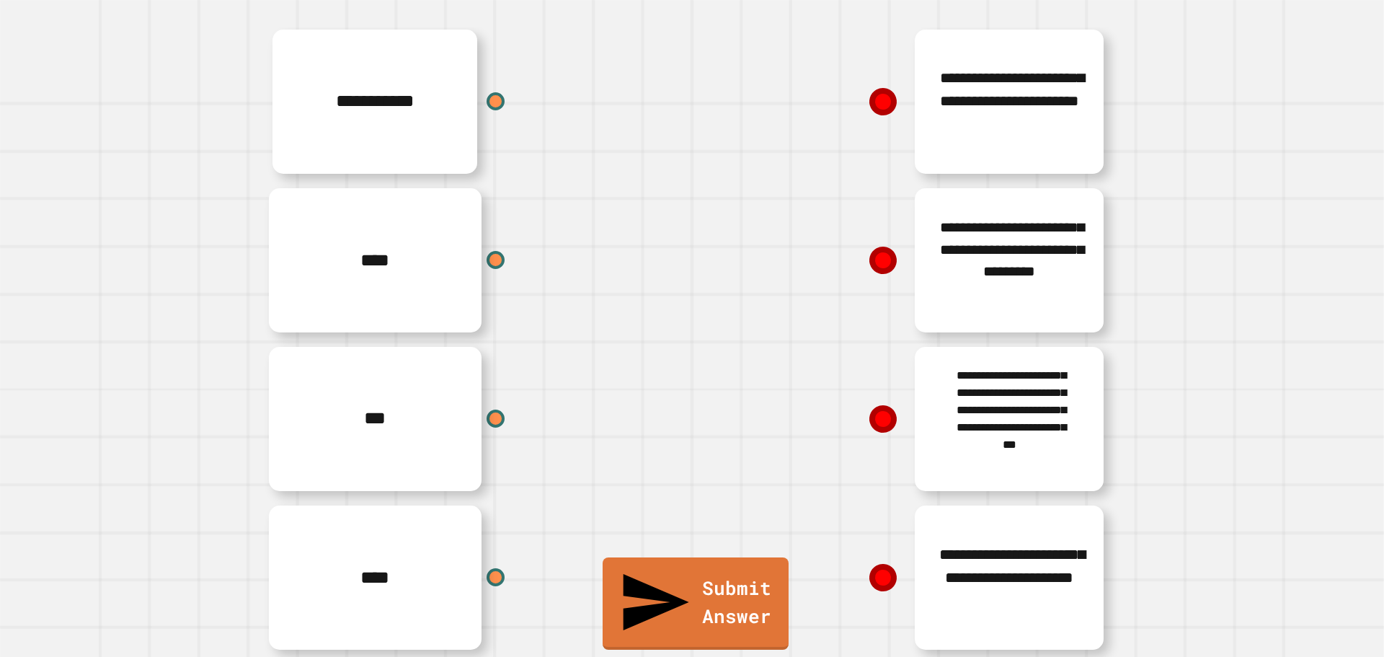
scroll to position [157, 0]
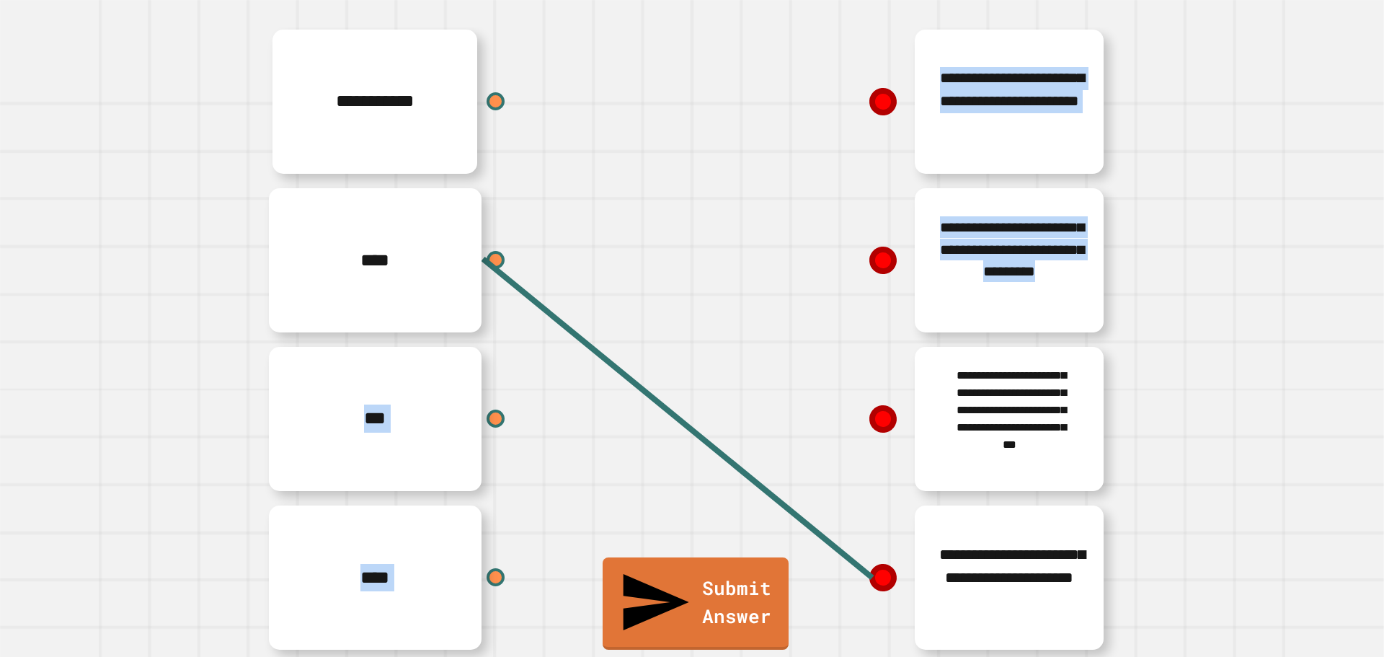
drag, startPoint x: 474, startPoint y: 406, endPoint x: 723, endPoint y: 397, distance: 248.9
click at [723, 397] on div "**********" at bounding box center [692, 339] width 865 height 635
click at [735, 358] on div "**********" at bounding box center [908, 419] width 433 height 159
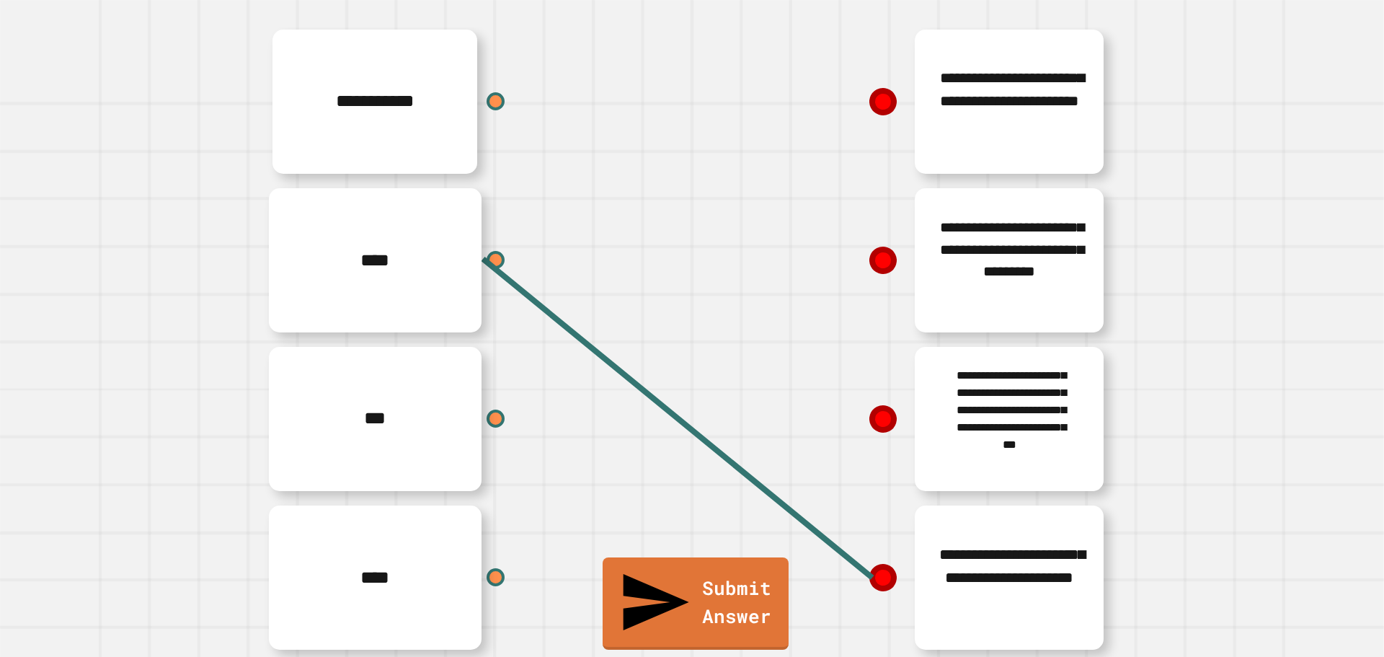
click at [881, 563] on icon at bounding box center [883, 577] width 29 height 29
drag, startPoint x: 875, startPoint y: 556, endPoint x: 875, endPoint y: 511, distance: 45.4
click at [877, 498] on div "**********" at bounding box center [908, 577] width 433 height 159
drag, startPoint x: 883, startPoint y: 567, endPoint x: 721, endPoint y: 438, distance: 207.3
click at [764, 456] on div "**********" at bounding box center [908, 339] width 433 height 635
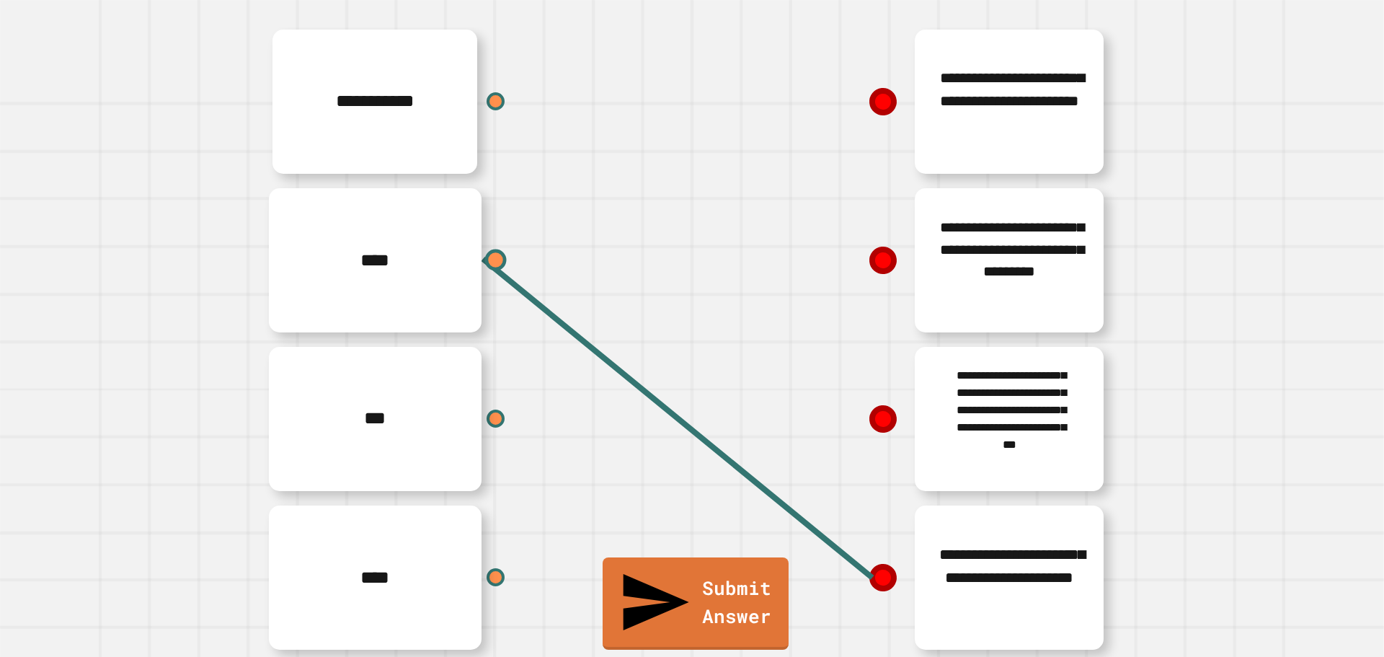
click at [485, 249] on div at bounding box center [496, 260] width 22 height 22
drag, startPoint x: 480, startPoint y: 239, endPoint x: 694, endPoint y: 208, distance: 217.1
click at [702, 200] on div "**********" at bounding box center [692, 339] width 865 height 635
click at [485, 249] on div at bounding box center [496, 260] width 22 height 22
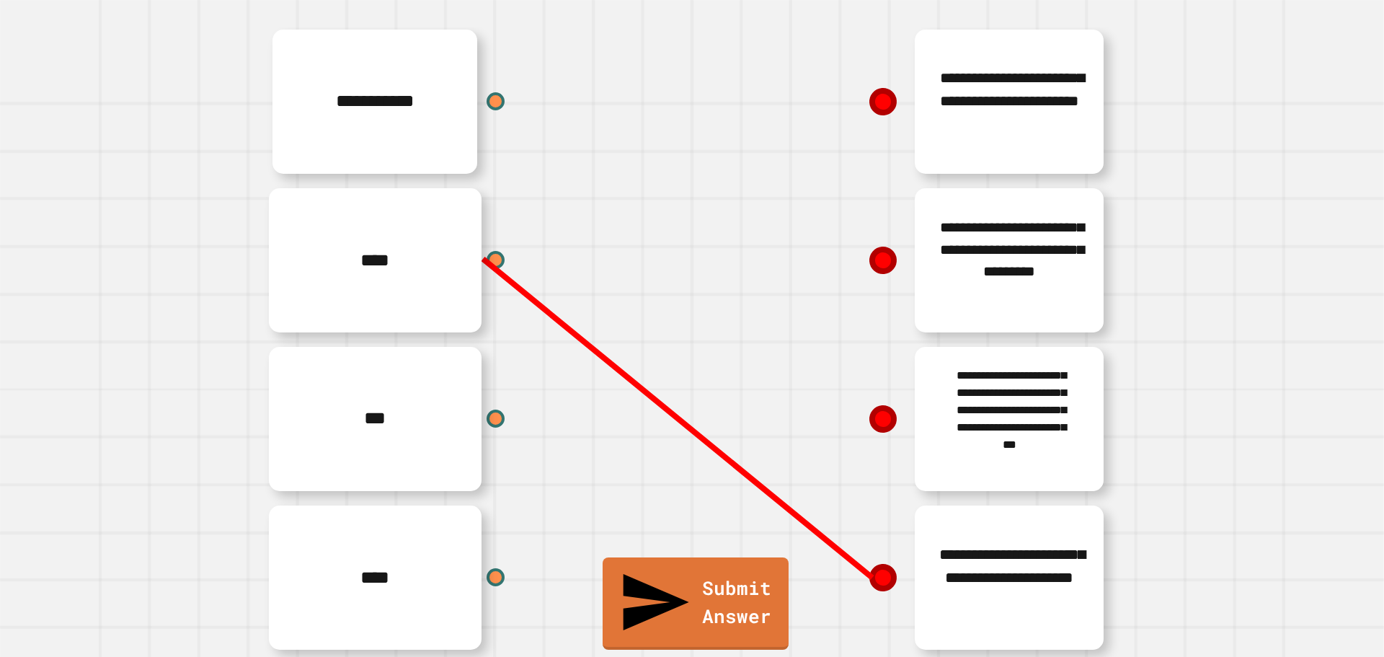
click at [835, 522] on line at bounding box center [677, 418] width 389 height 319
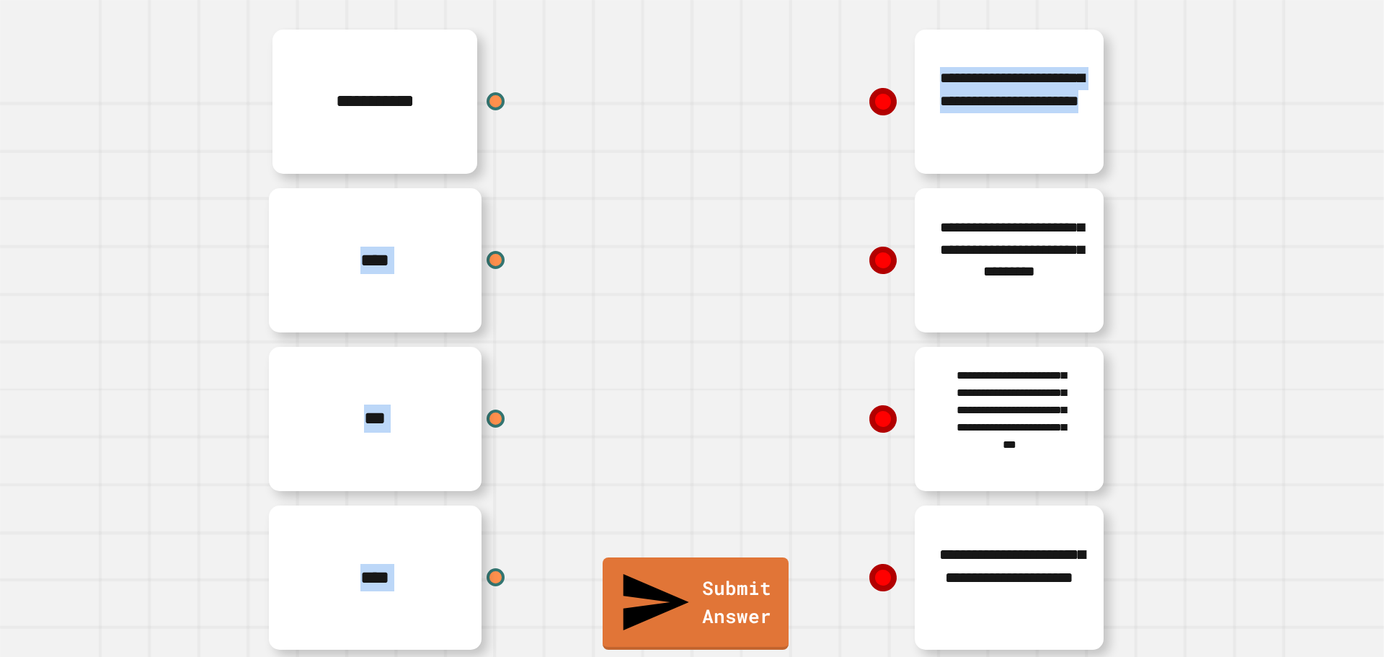
drag, startPoint x: 472, startPoint y: 240, endPoint x: 719, endPoint y: 222, distance: 248.0
click at [800, 227] on div "**********" at bounding box center [692, 339] width 865 height 635
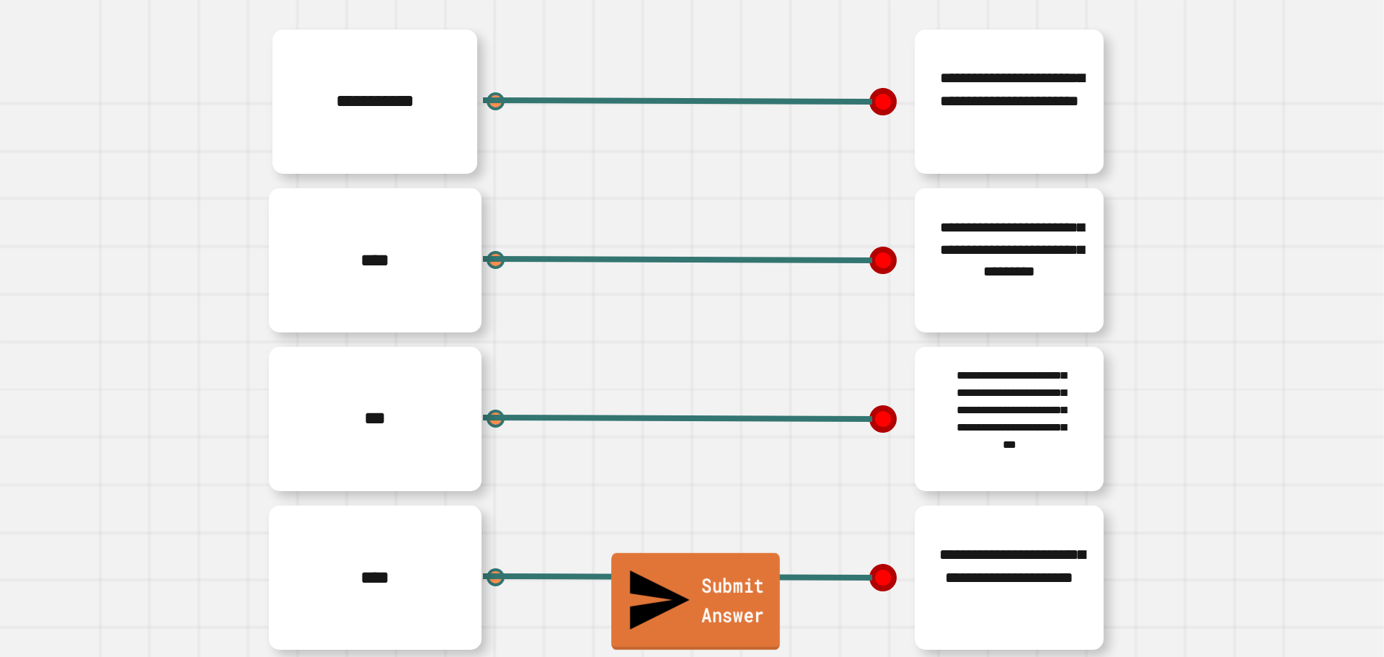
click at [731, 616] on link "Submit Answer" at bounding box center [695, 601] width 169 height 97
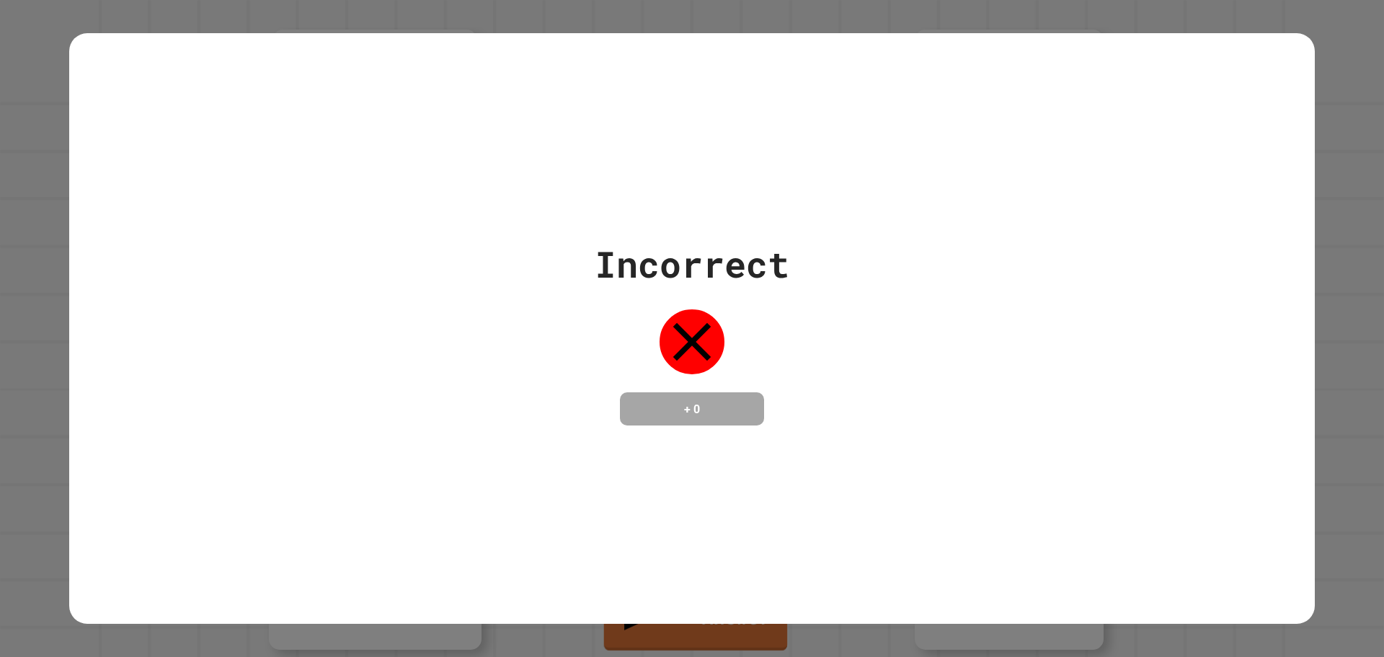
click at [972, 425] on div "Incorrect + 0" at bounding box center [692, 327] width 1246 height 193
click at [932, 539] on div "Incorrect + 0" at bounding box center [692, 328] width 1246 height 591
drag, startPoint x: 921, startPoint y: 543, endPoint x: 907, endPoint y: 548, distance: 14.6
click at [914, 547] on div "Incorrect + 0" at bounding box center [692, 328] width 1246 height 591
click at [888, 557] on div "Incorrect + 0" at bounding box center [692, 328] width 1246 height 591
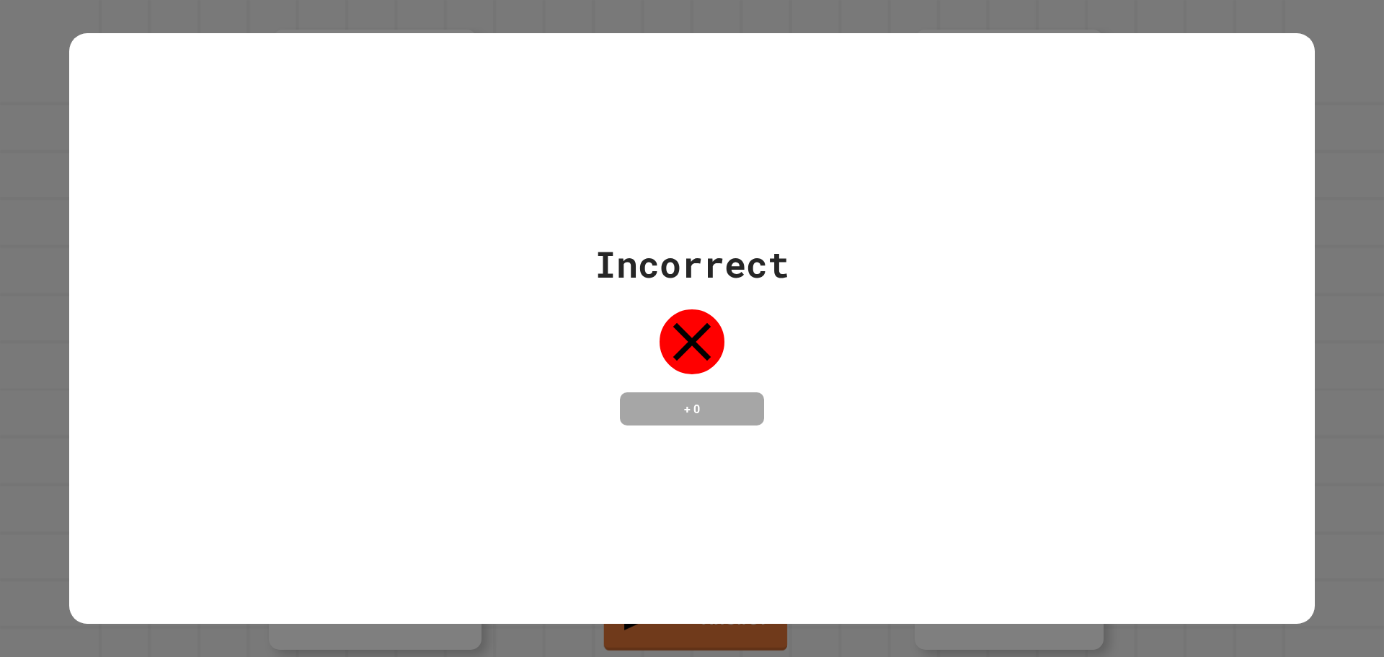
click at [888, 557] on div "Incorrect + 0" at bounding box center [692, 328] width 1246 height 591
click at [560, 498] on div "Incorrect + 0" at bounding box center [692, 328] width 1246 height 591
drag, startPoint x: 439, startPoint y: 432, endPoint x: 676, endPoint y: 366, distance: 245.4
click at [676, 366] on div "Incorrect + 0" at bounding box center [692, 328] width 1246 height 591
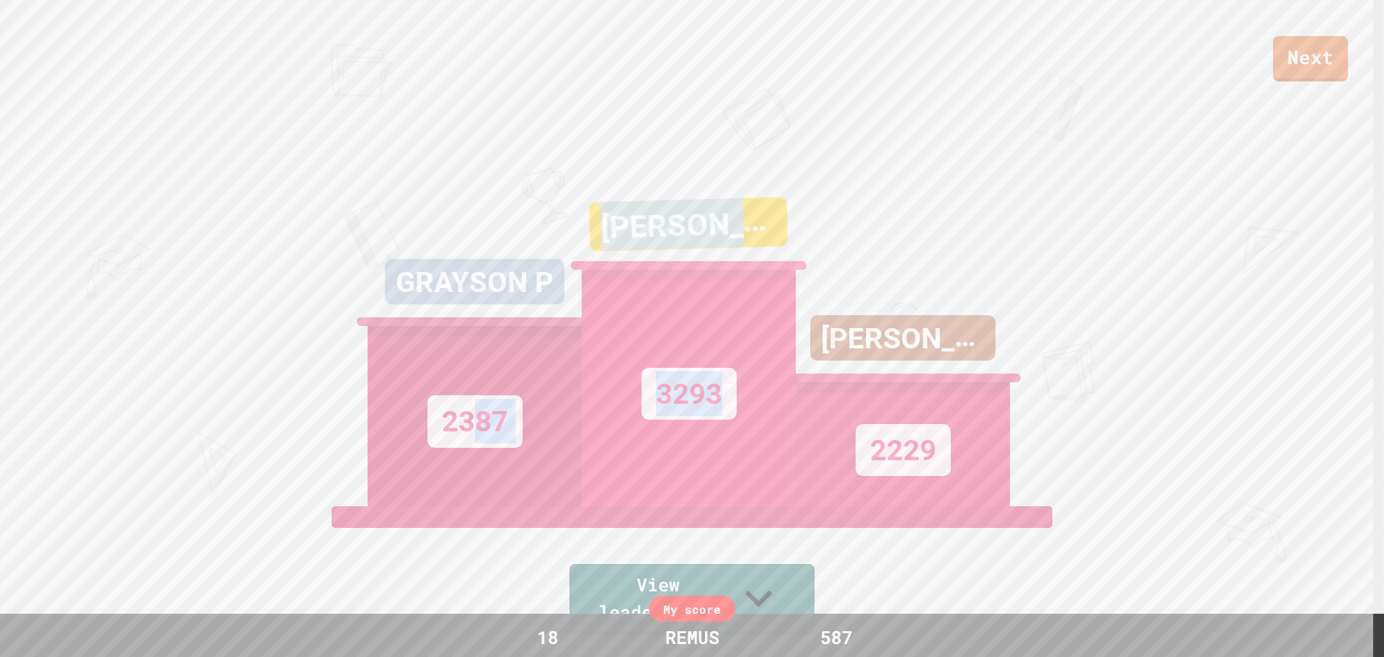
drag, startPoint x: 768, startPoint y: 408, endPoint x: 428, endPoint y: 420, distance: 339.8
click at [438, 420] on div "[PERSON_NAME] P 2387 [PERSON_NAME] F 3293 [PERSON_NAME]:) 2229" at bounding box center [692, 326] width 649 height 361
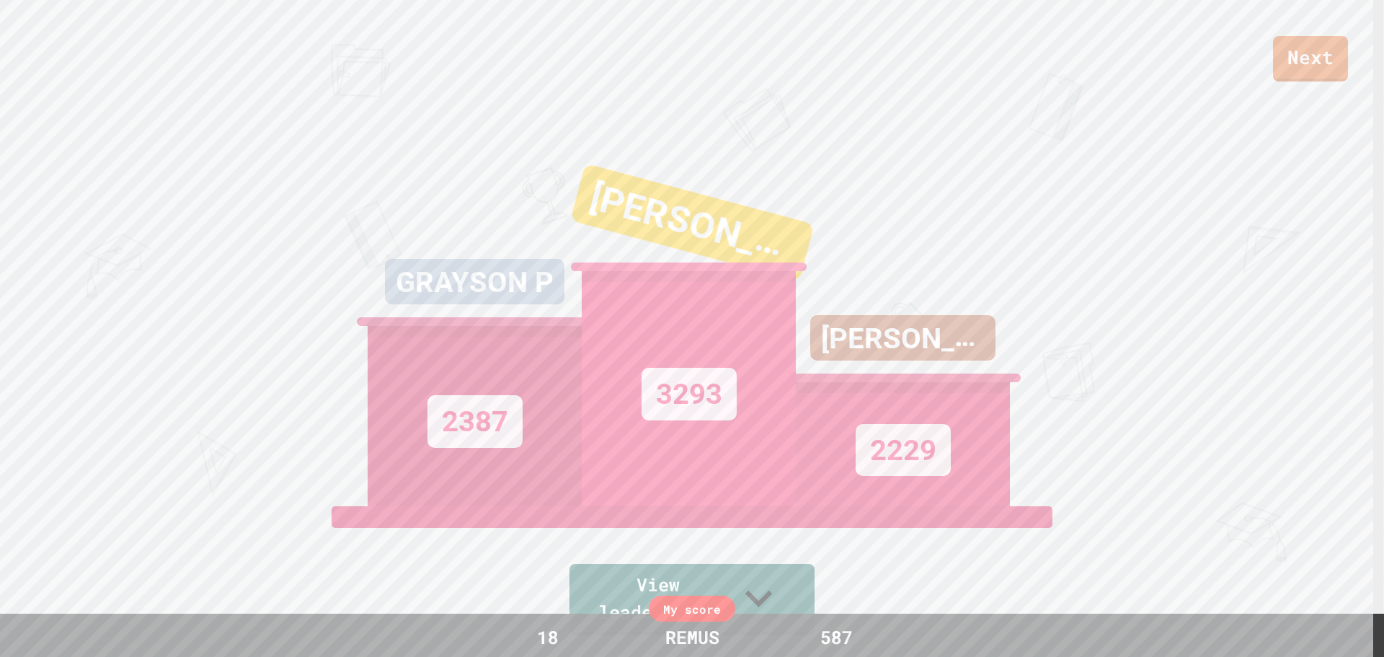
click at [865, 260] on div "[PERSON_NAME]:) 2229" at bounding box center [903, 326] width 214 height 361
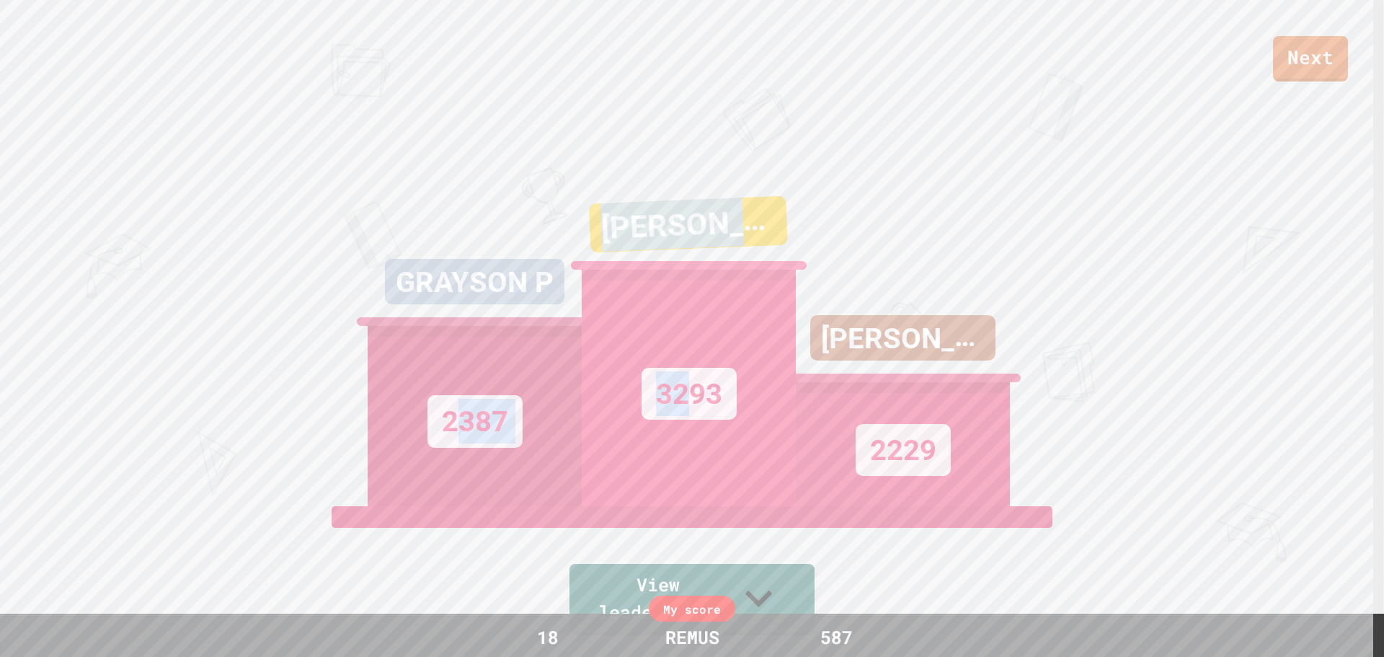
drag, startPoint x: 679, startPoint y: 415, endPoint x: 629, endPoint y: 415, distance: 49.8
click at [511, 415] on div "[PERSON_NAME] P 2387 [PERSON_NAME] F 3293 [PERSON_NAME]:) 2229" at bounding box center [692, 326] width 649 height 361
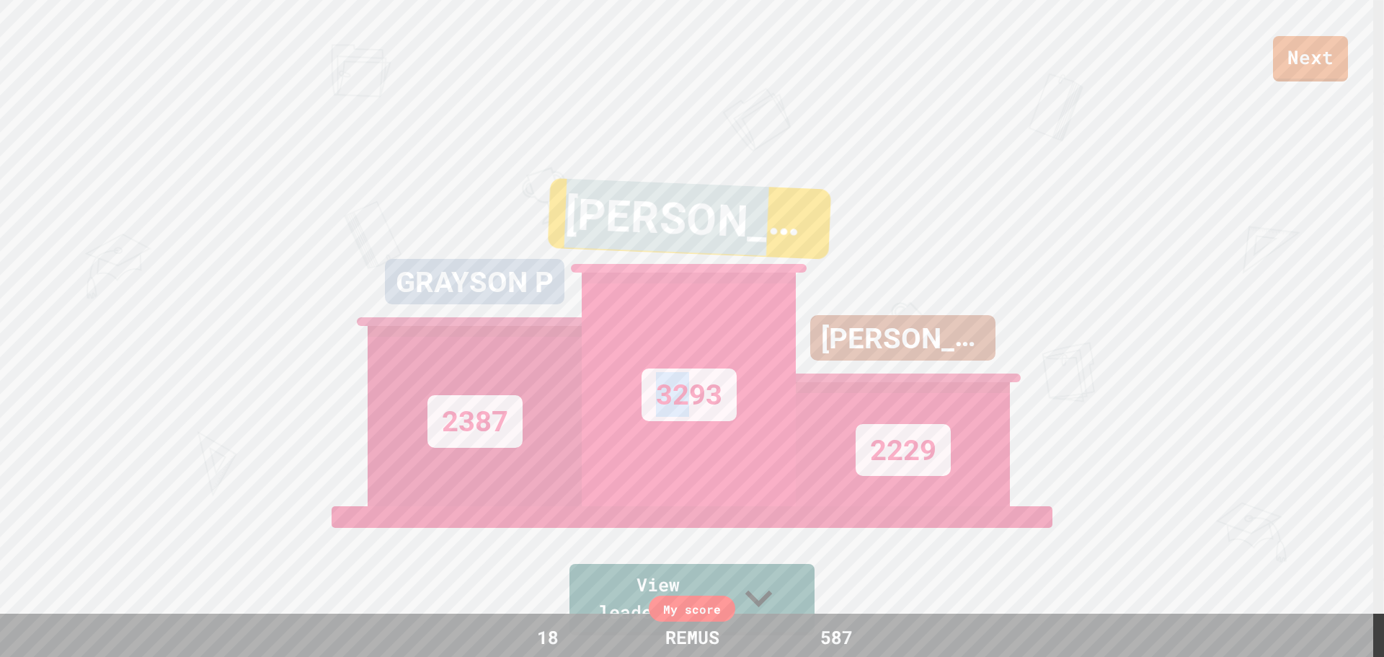
click at [660, 412] on font "3293" at bounding box center [689, 396] width 66 height 34
